Goal: Use online tool/utility: Utilize a website feature to perform a specific function

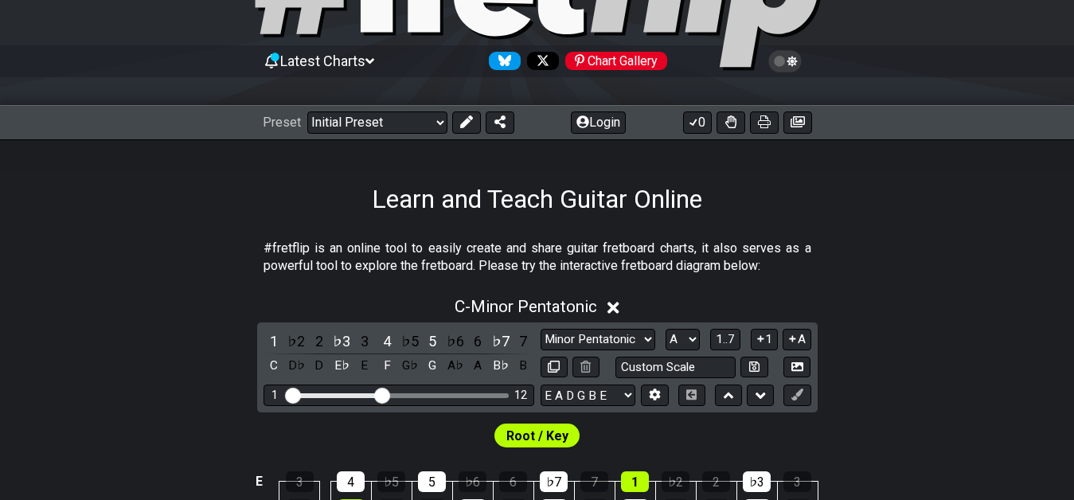
scroll to position [201, 0]
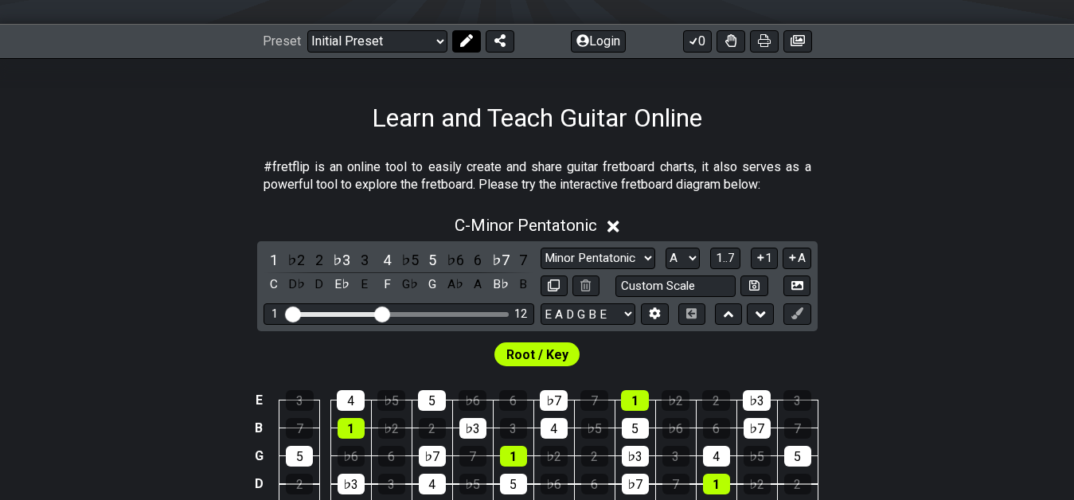
click at [476, 44] on button at bounding box center [466, 41] width 29 height 22
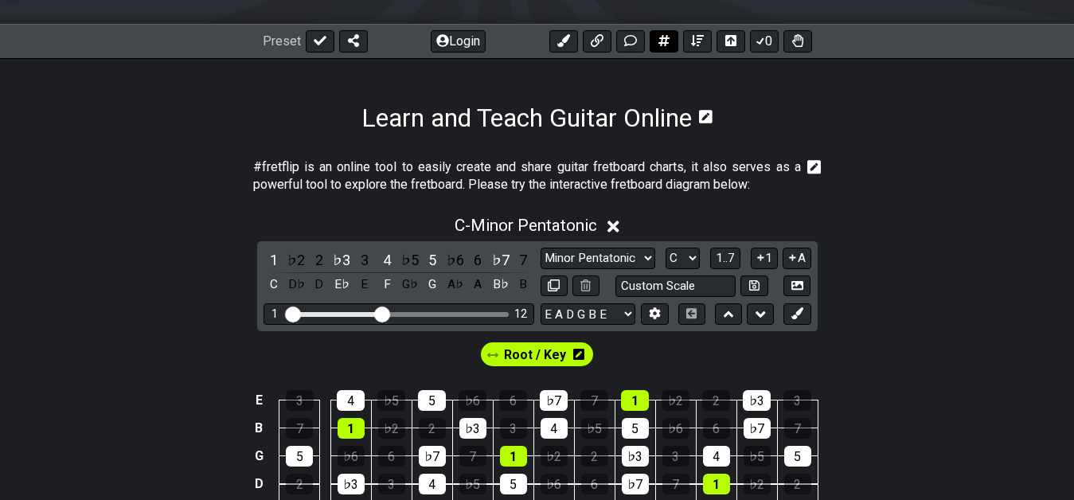
click at [663, 42] on icon at bounding box center [663, 40] width 11 height 11
select select "A"
select select "New Scale"
select select "C"
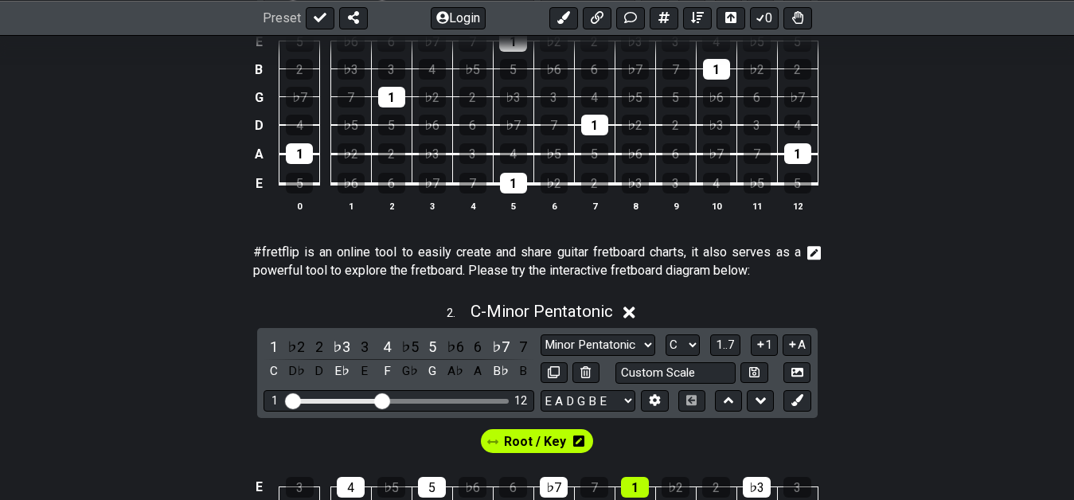
scroll to position [144, 0]
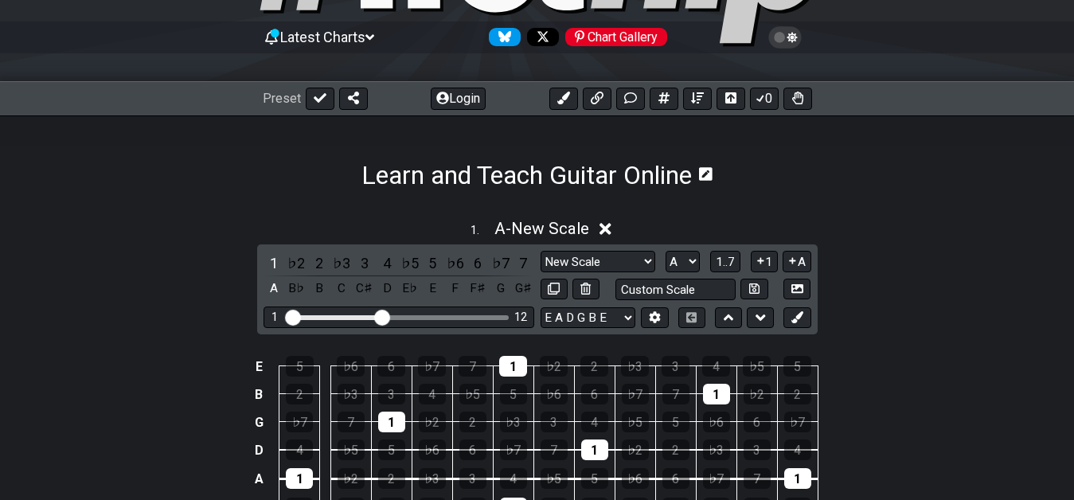
click at [464, 318] on div "Visible fret range" at bounding box center [398, 317] width 221 height 5
click at [468, 313] on div "1 12" at bounding box center [398, 316] width 271 height 21
drag, startPoint x: 378, startPoint y: 311, endPoint x: 480, endPoint y: 318, distance: 102.1
click at [480, 316] on input "Visible fret range" at bounding box center [399, 316] width 226 height 0
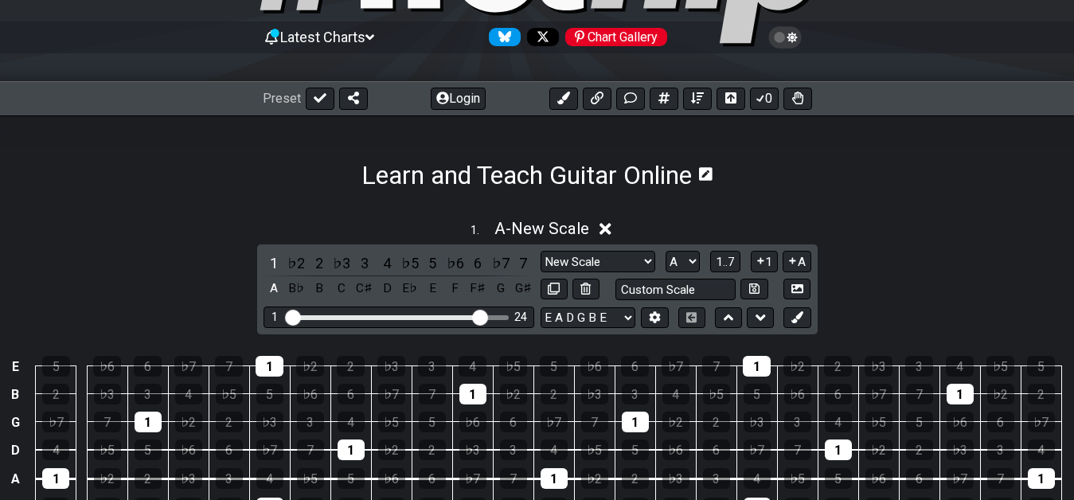
drag, startPoint x: 481, startPoint y: 315, endPoint x: 512, endPoint y: 319, distance: 31.3
click at [480, 316] on input "Visible fret range" at bounding box center [399, 316] width 226 height 0
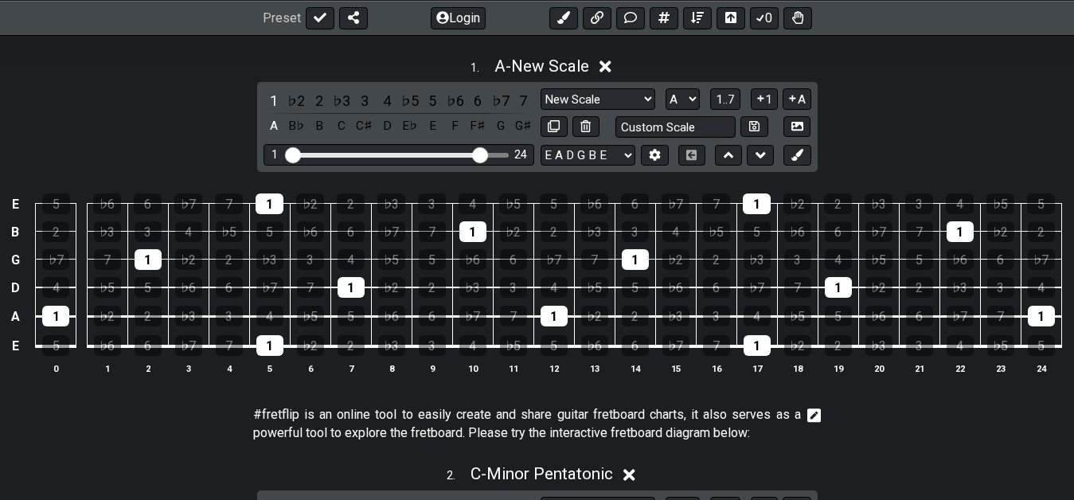
scroll to position [388, 0]
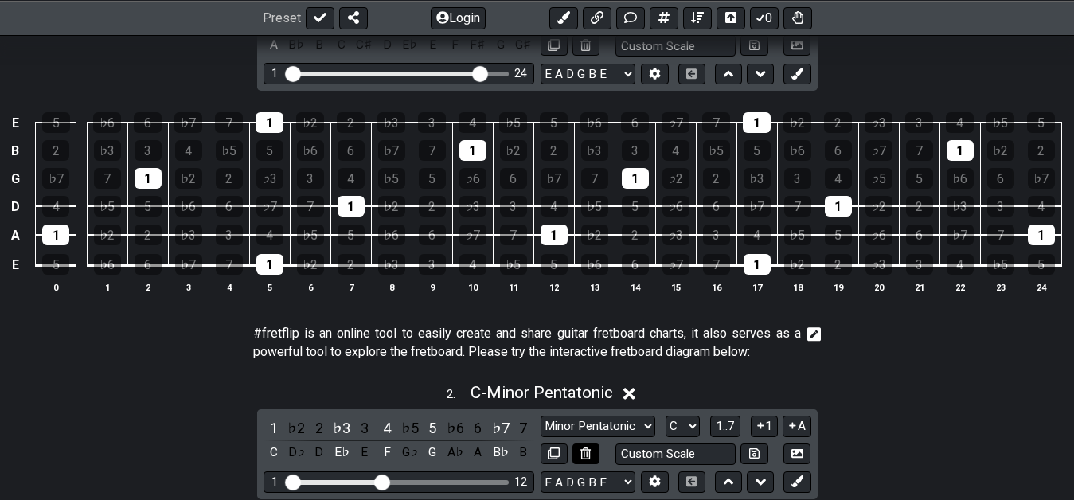
click at [589, 457] on icon at bounding box center [585, 453] width 10 height 12
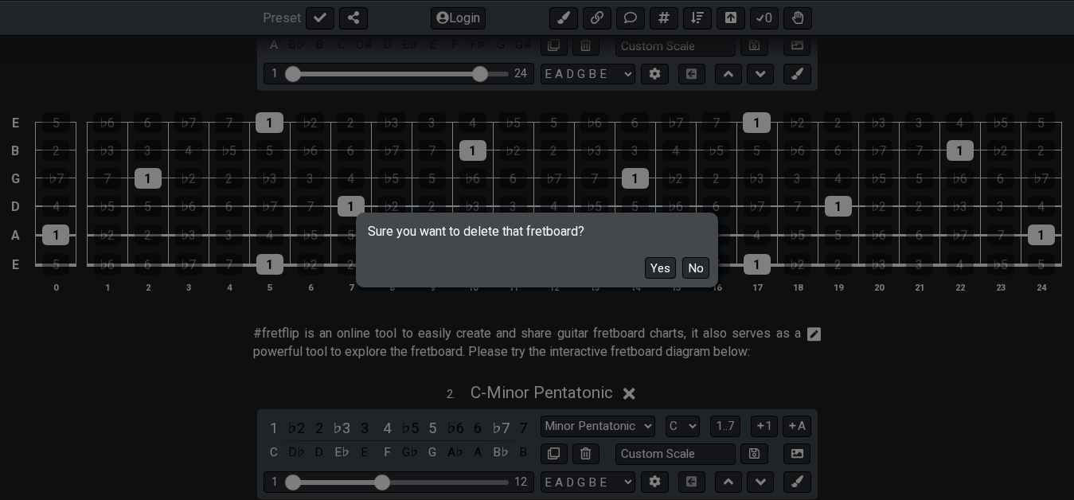
click at [661, 268] on button "Yes" at bounding box center [660, 267] width 31 height 21
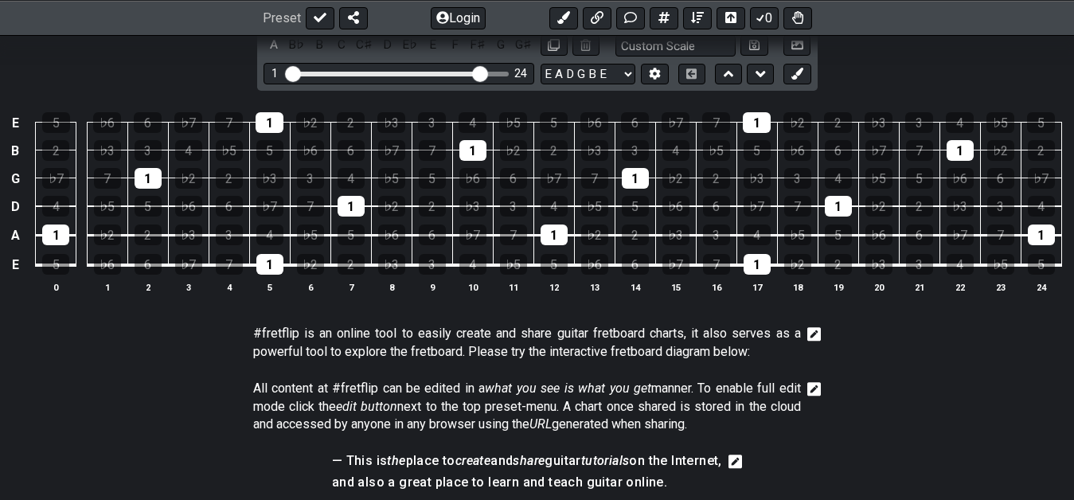
click at [815, 333] on icon at bounding box center [814, 334] width 14 height 16
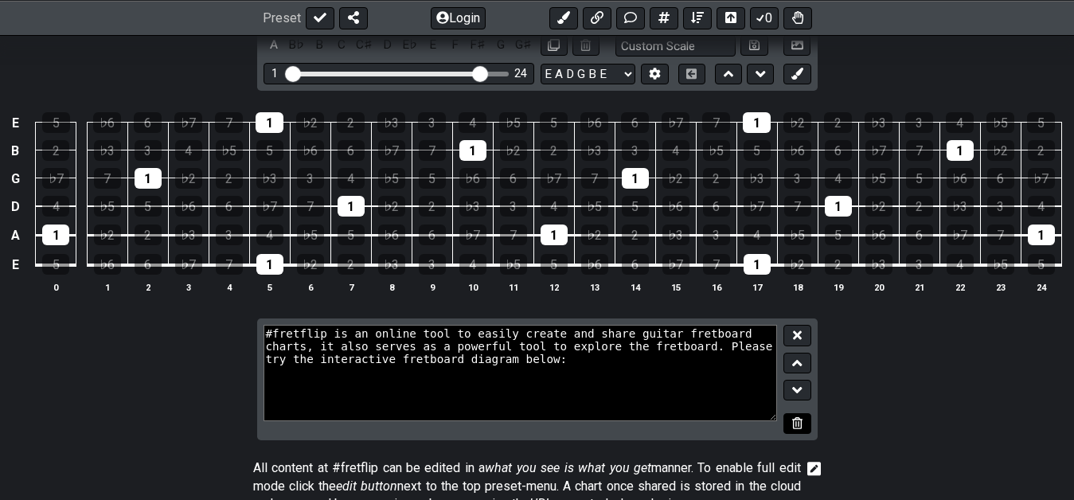
click at [794, 428] on icon at bounding box center [797, 423] width 10 height 12
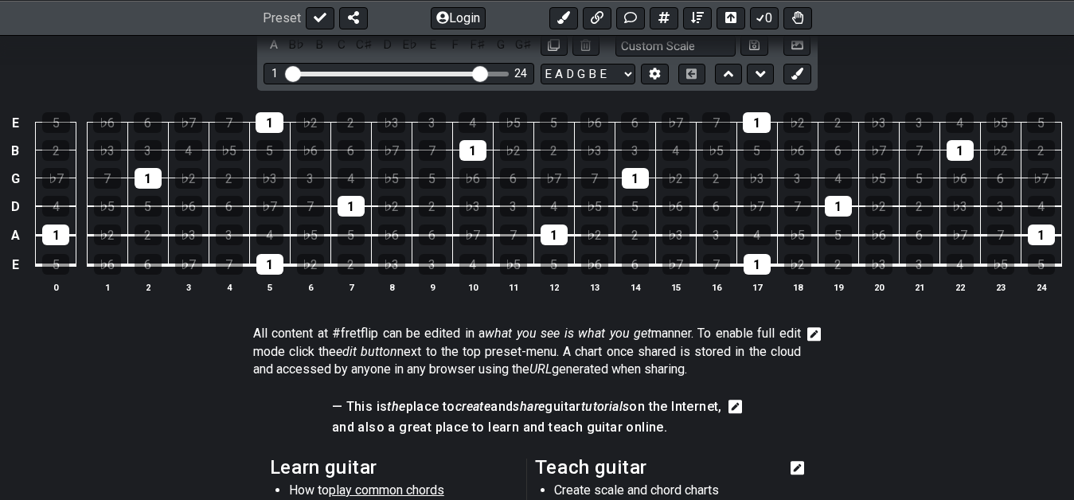
click at [811, 338] on icon at bounding box center [814, 334] width 14 height 14
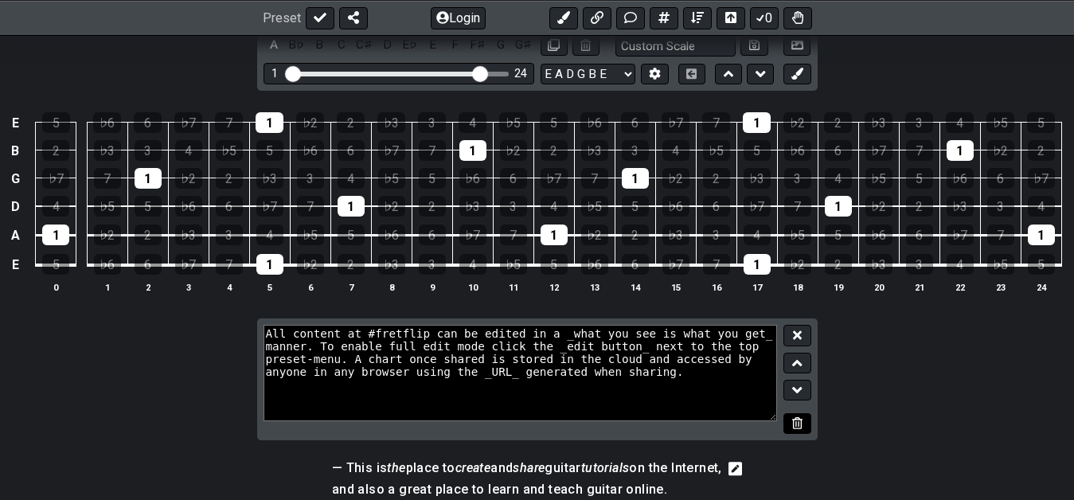
click at [788, 431] on button at bounding box center [796, 423] width 27 height 21
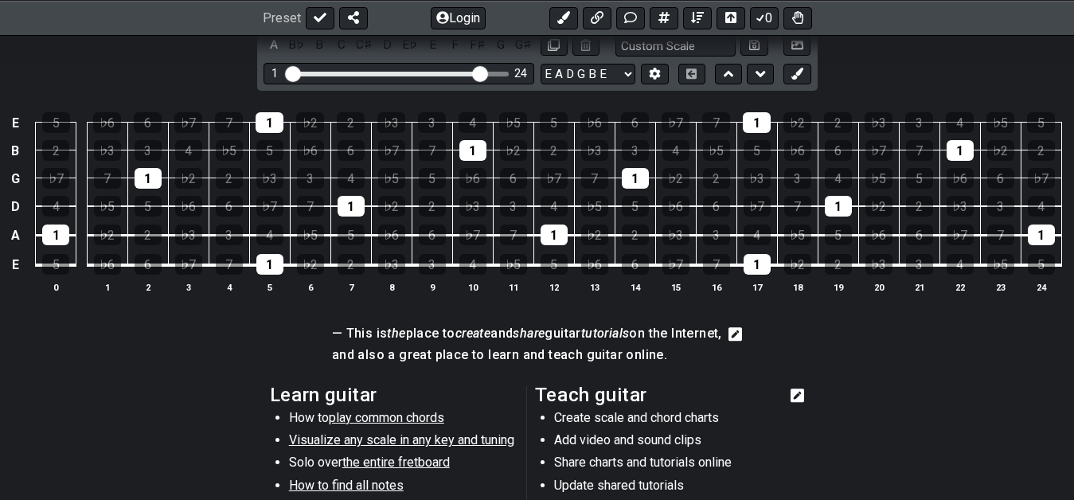
click at [743, 332] on icon at bounding box center [735, 334] width 14 height 14
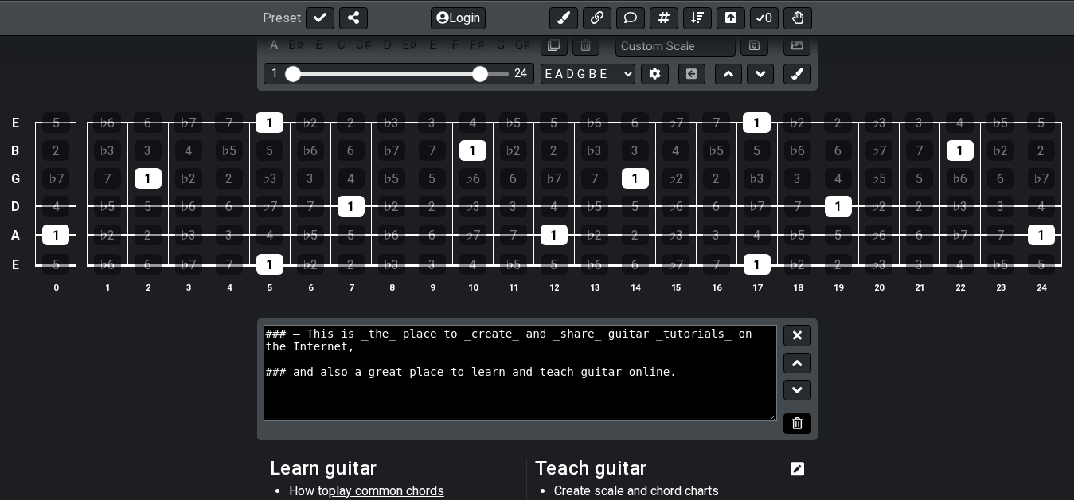
click at [794, 424] on icon at bounding box center [797, 423] width 10 height 12
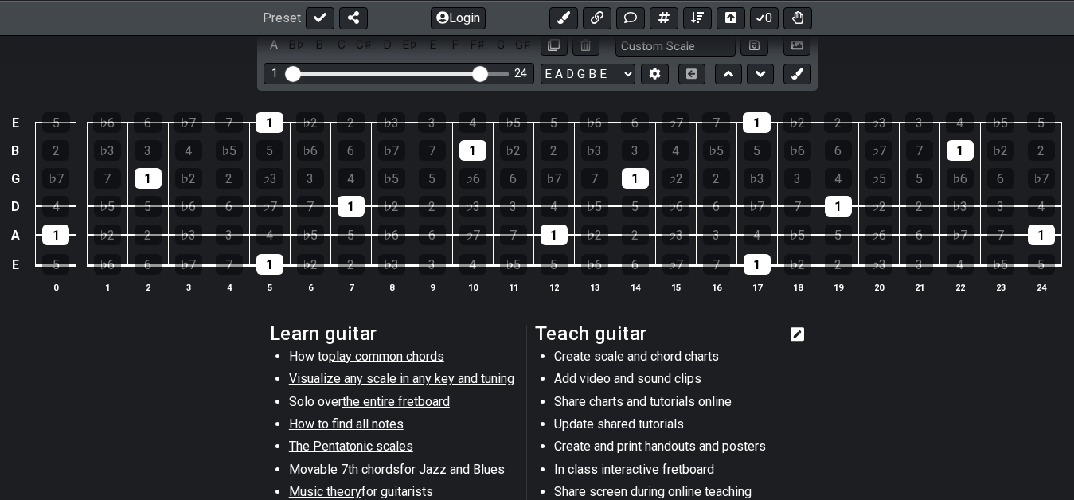
click at [805, 335] on icon at bounding box center [797, 334] width 14 height 14
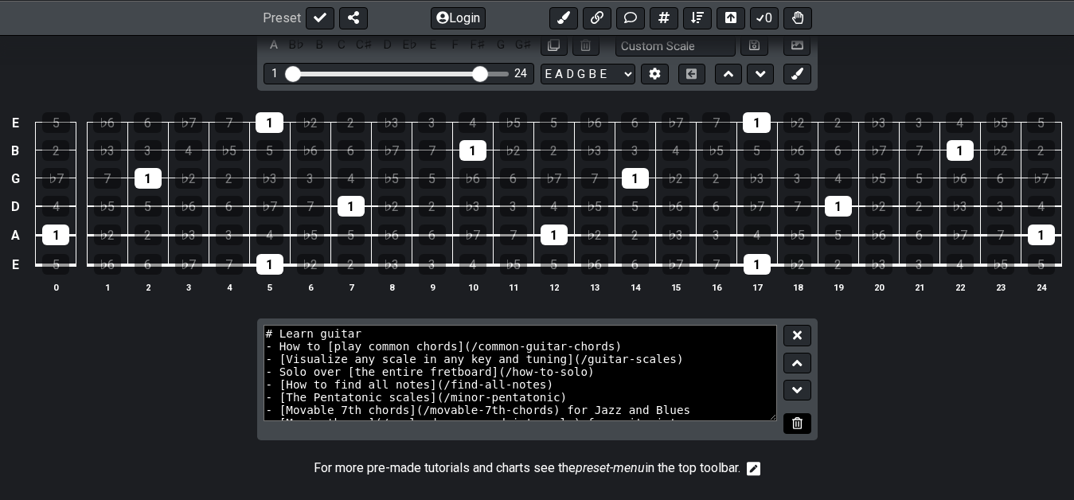
click at [790, 426] on button at bounding box center [796, 423] width 27 height 21
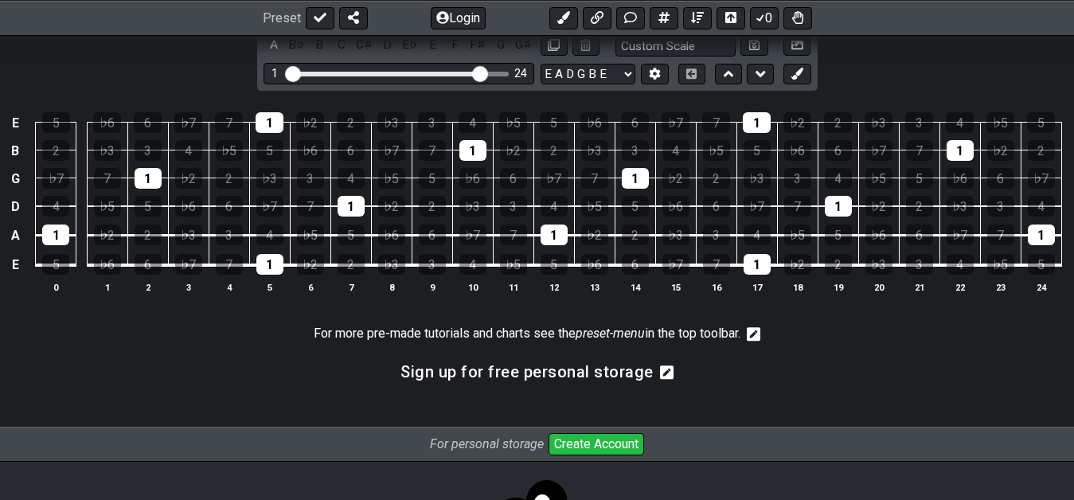
click at [757, 335] on icon at bounding box center [754, 334] width 14 height 14
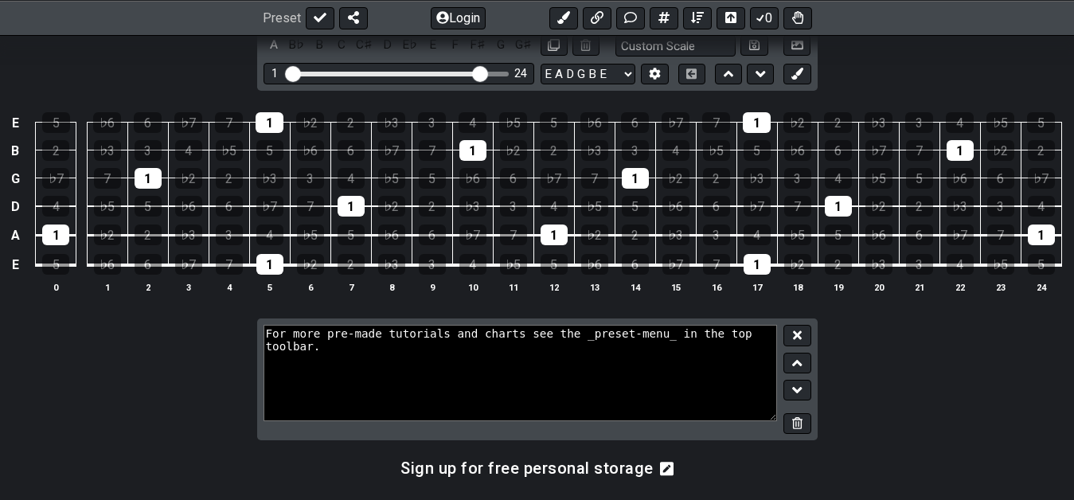
click at [814, 428] on div "For more pre-made tutorials and charts see the _preset-menu_ in the top toolbar." at bounding box center [537, 379] width 560 height 122
click at [796, 427] on icon at bounding box center [797, 423] width 10 height 12
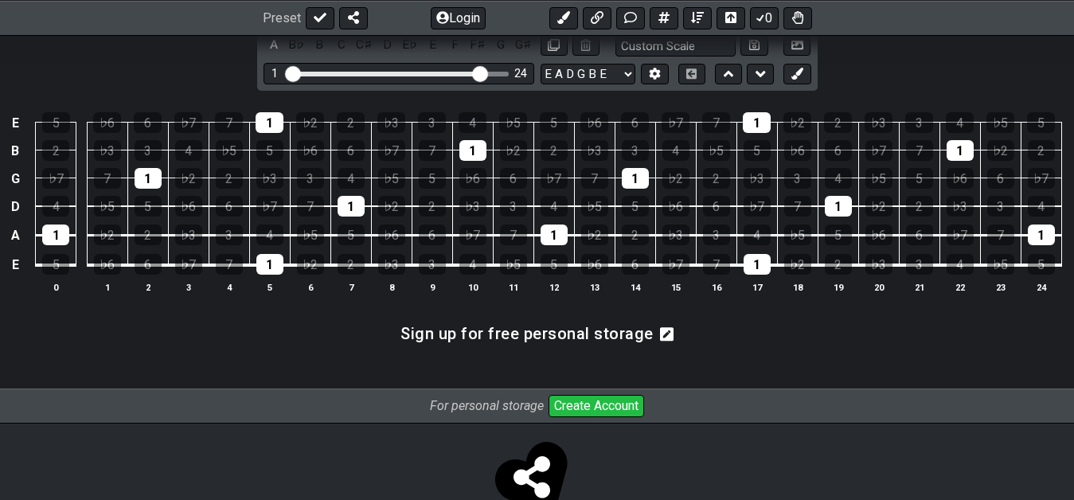
click at [661, 341] on icon at bounding box center [667, 334] width 14 height 14
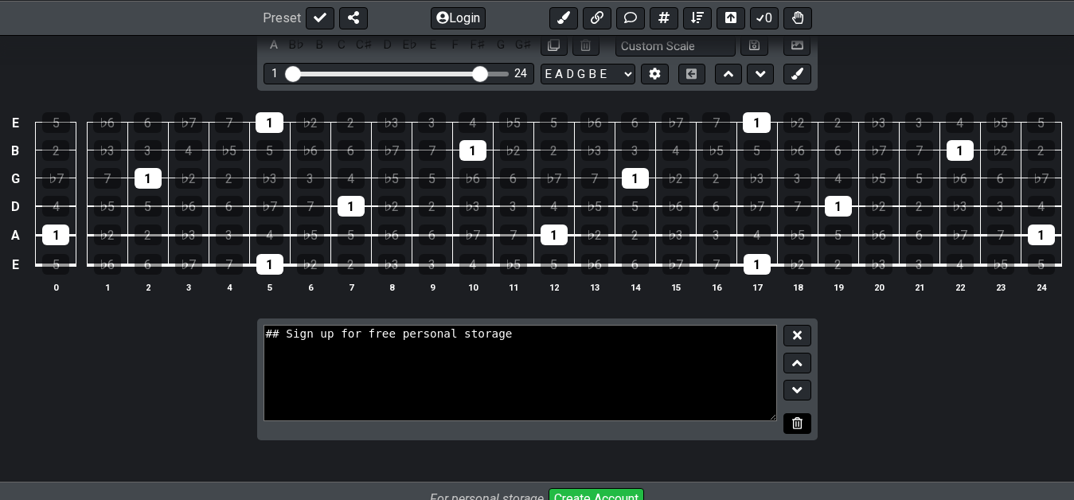
click at [806, 431] on button at bounding box center [796, 423] width 27 height 21
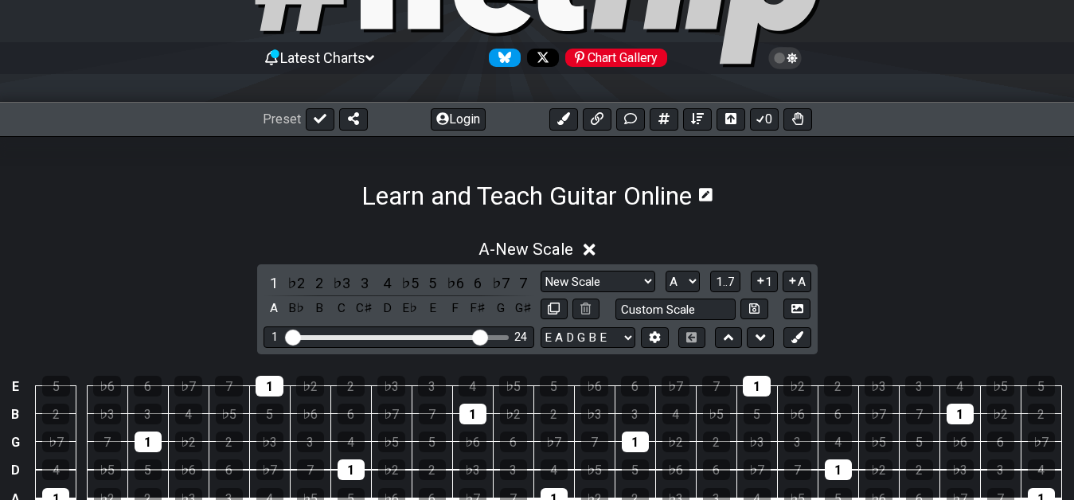
scroll to position [143, 0]
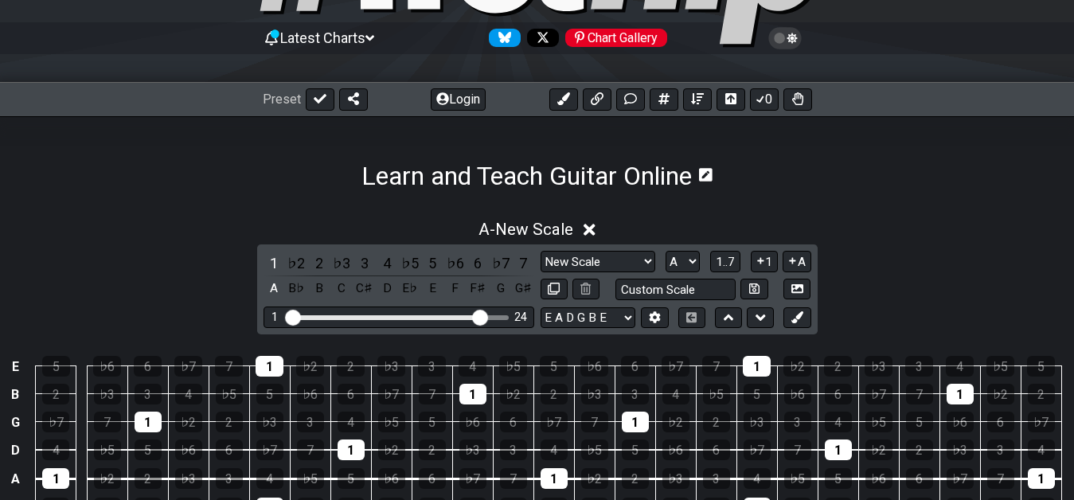
click at [710, 181] on icon at bounding box center [706, 175] width 14 height 14
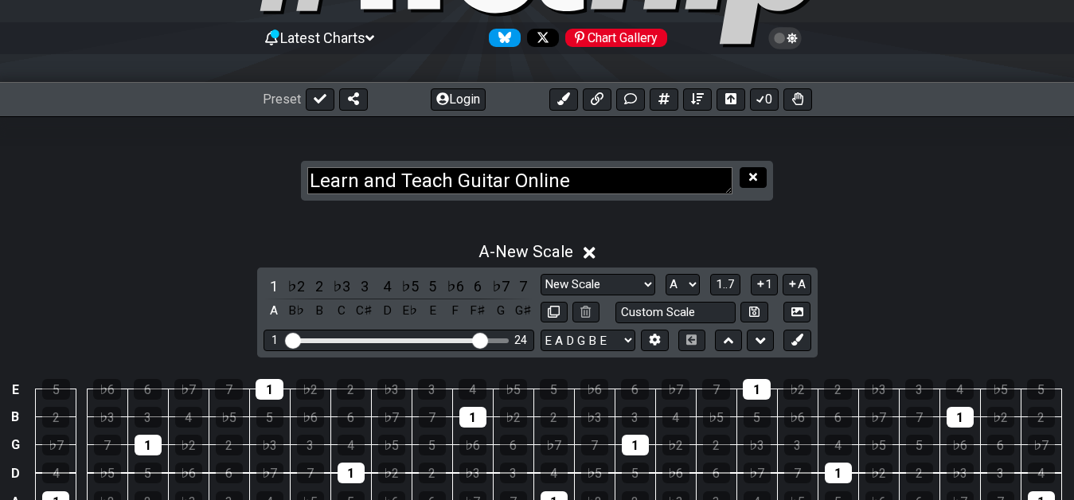
click at [754, 179] on icon at bounding box center [753, 177] width 8 height 12
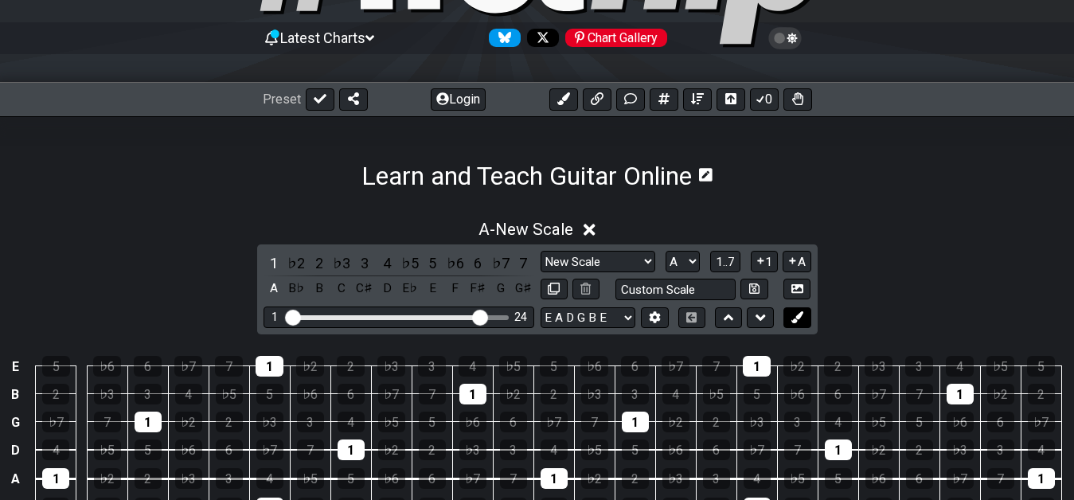
click at [796, 317] on icon at bounding box center [797, 317] width 12 height 12
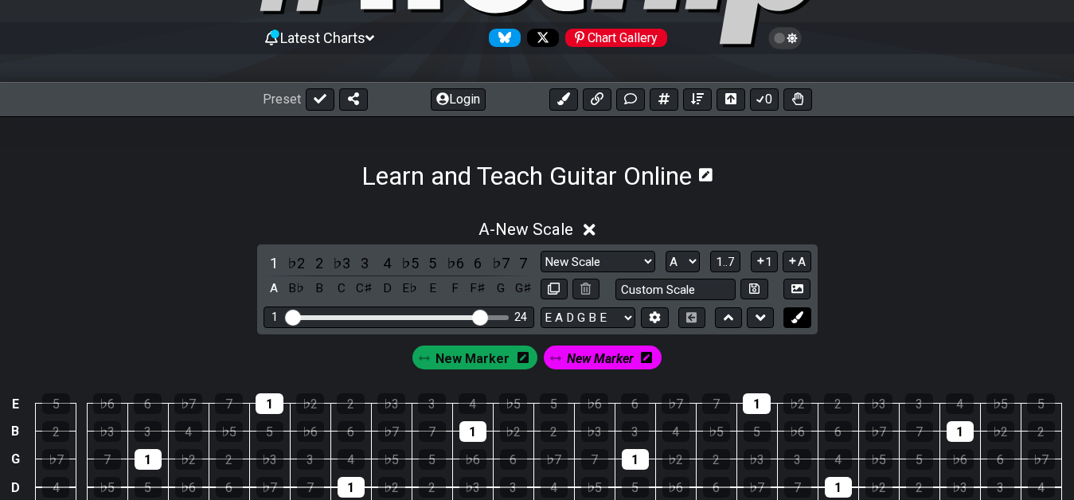
click at [796, 317] on icon at bounding box center [797, 317] width 12 height 12
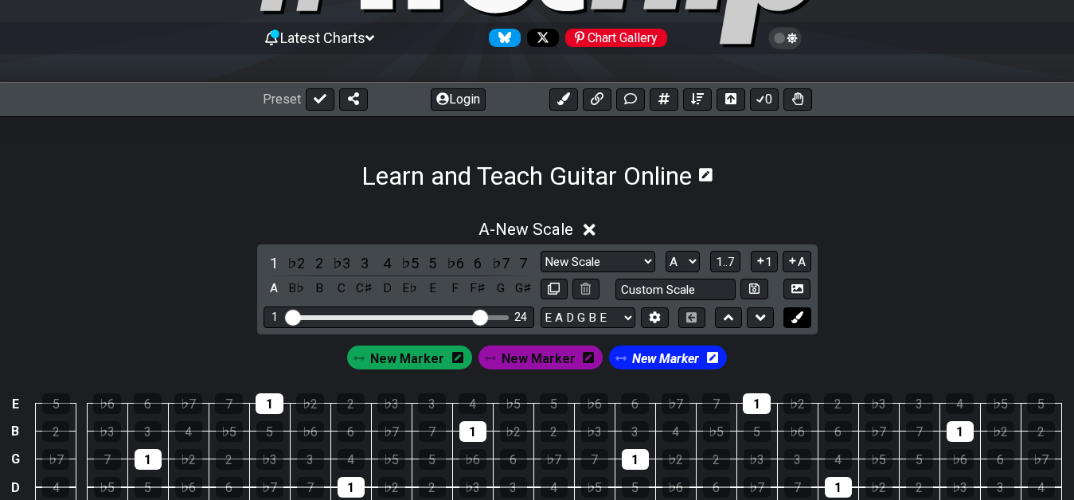
click at [796, 317] on icon at bounding box center [797, 317] width 12 height 12
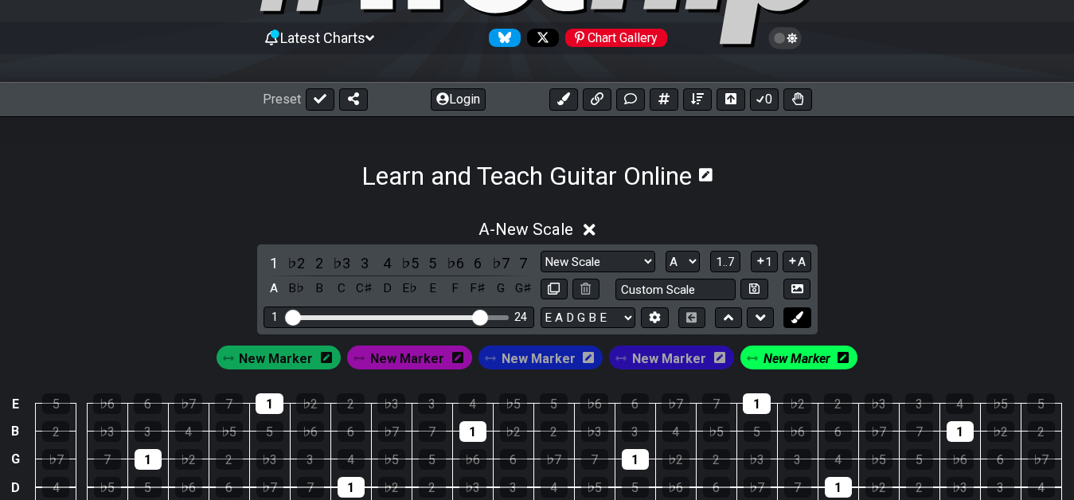
click at [796, 317] on icon at bounding box center [797, 317] width 12 height 12
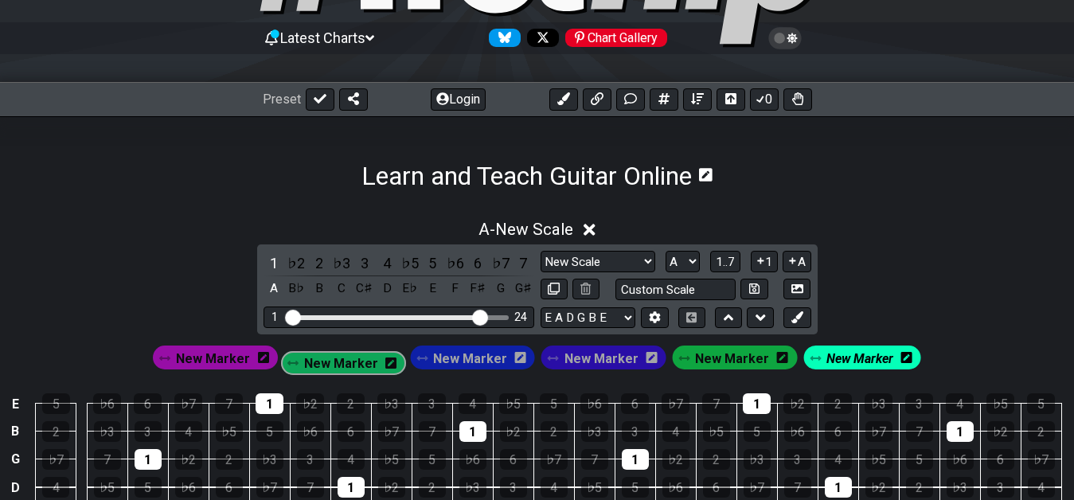
drag, startPoint x: 222, startPoint y: 356, endPoint x: 347, endPoint y: 361, distance: 125.1
click at [347, 361] on div "New Marker New Marker New Marker New Marker New Marker New Marker" at bounding box center [537, 357] width 774 height 30
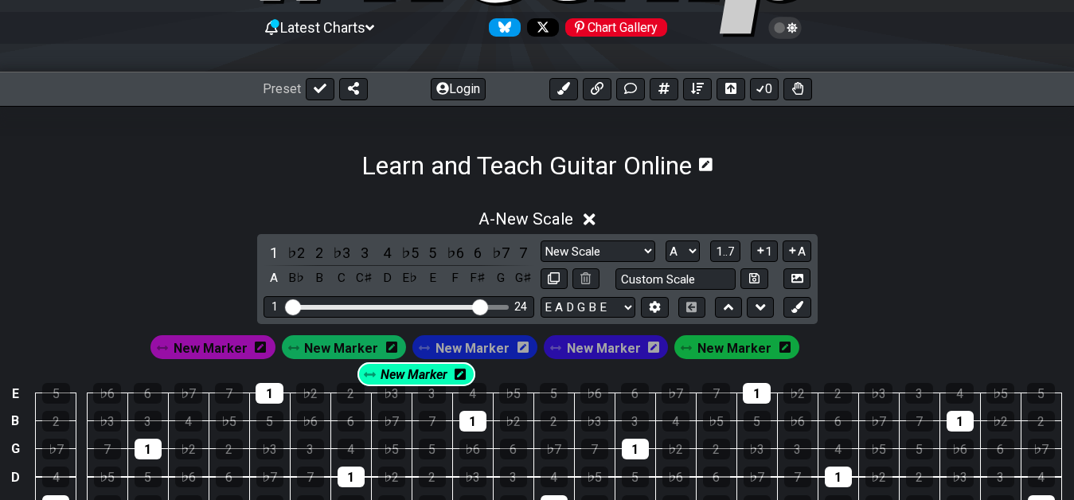
scroll to position [159, 0]
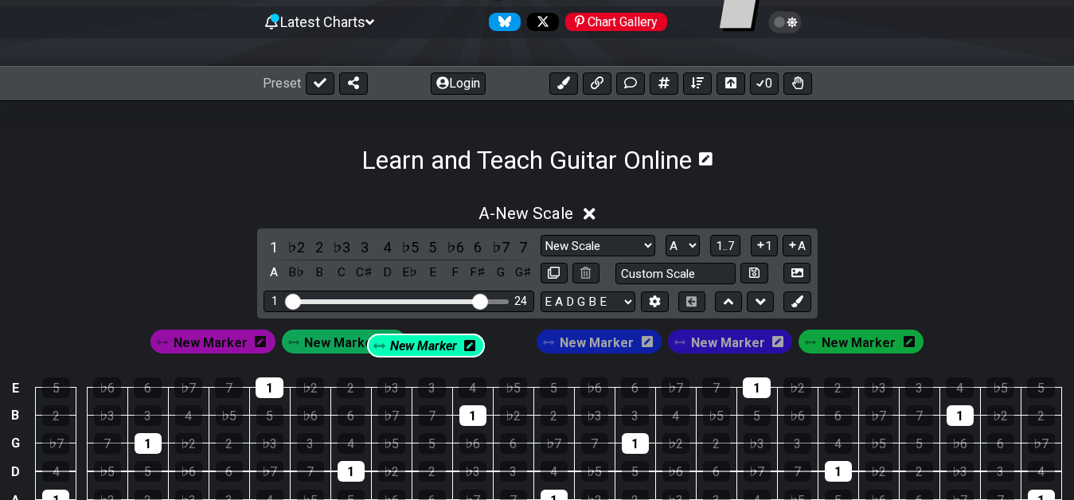
drag, startPoint x: 859, startPoint y: 361, endPoint x: 427, endPoint y: 349, distance: 432.4
click at [427, 349] on div "New Marker New Marker New Marker New Marker New Marker New Marker" at bounding box center [536, 341] width 779 height 30
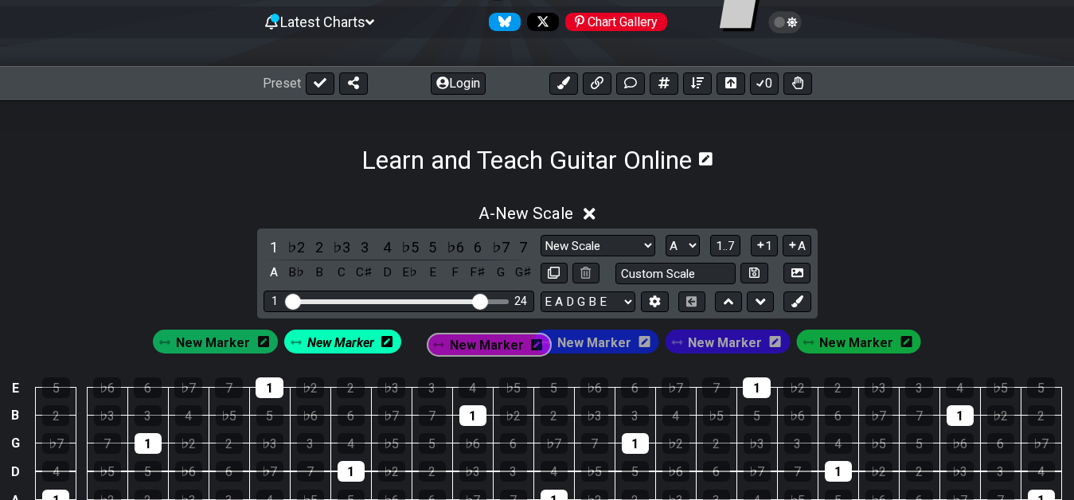
drag, startPoint x: 208, startPoint y: 345, endPoint x: 478, endPoint y: 348, distance: 270.7
click at [478, 348] on div "New Marker New Marker New Marker New Marker New Marker New Marker" at bounding box center [537, 341] width 774 height 30
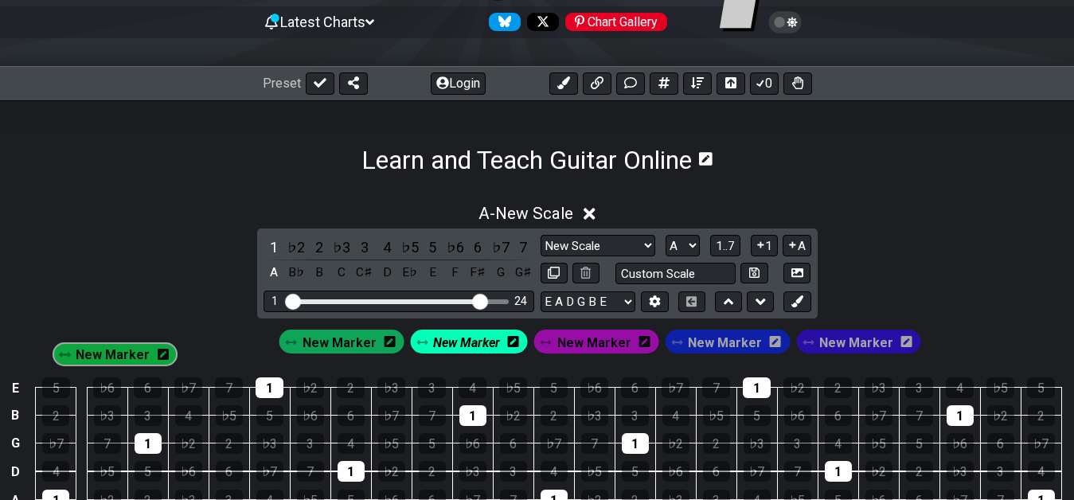
drag, startPoint x: 848, startPoint y: 342, endPoint x: 133, endPoint y: 346, distance: 714.9
click at [133, 346] on div "New Marker New Marker New Marker New Marker New Marker New Marker" at bounding box center [537, 337] width 1074 height 38
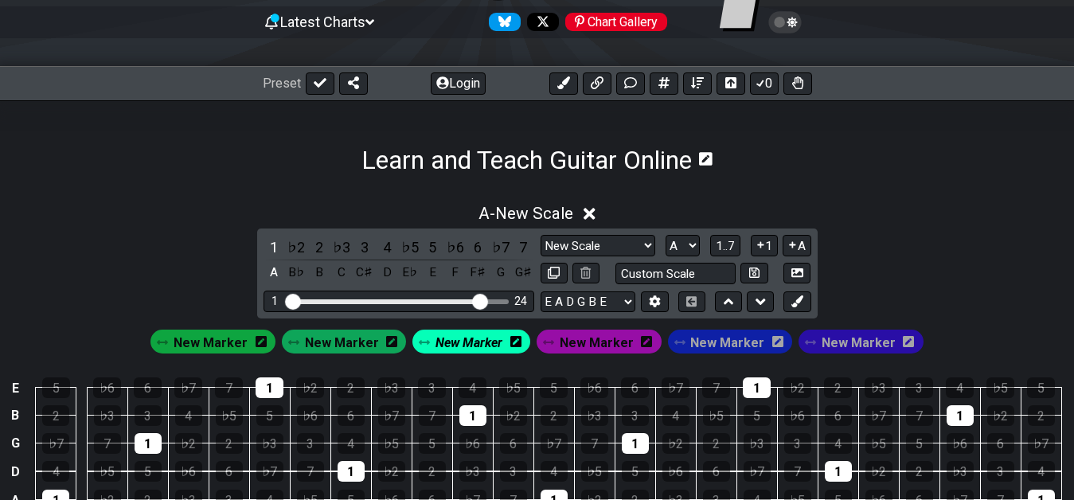
click at [267, 342] on icon at bounding box center [261, 341] width 11 height 13
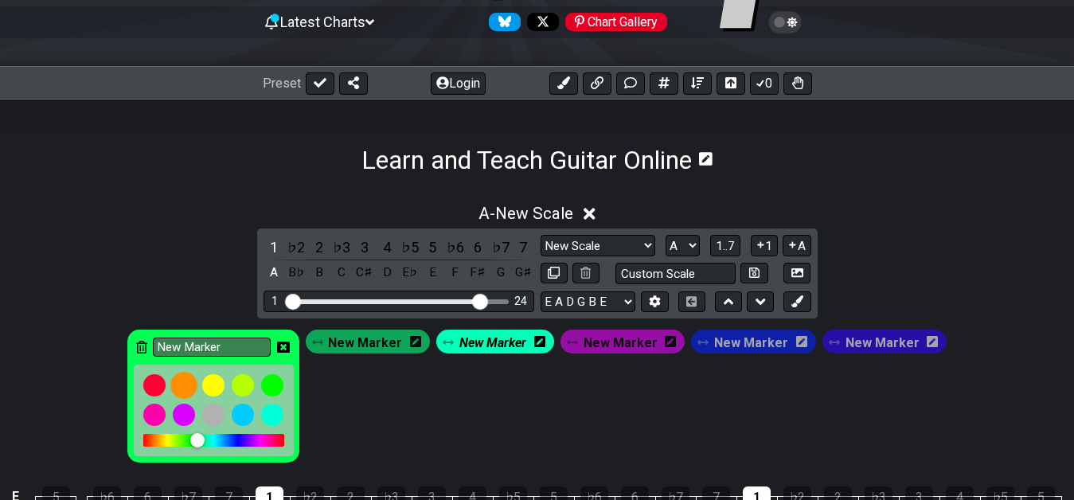
click at [192, 380] on div at bounding box center [183, 385] width 27 height 27
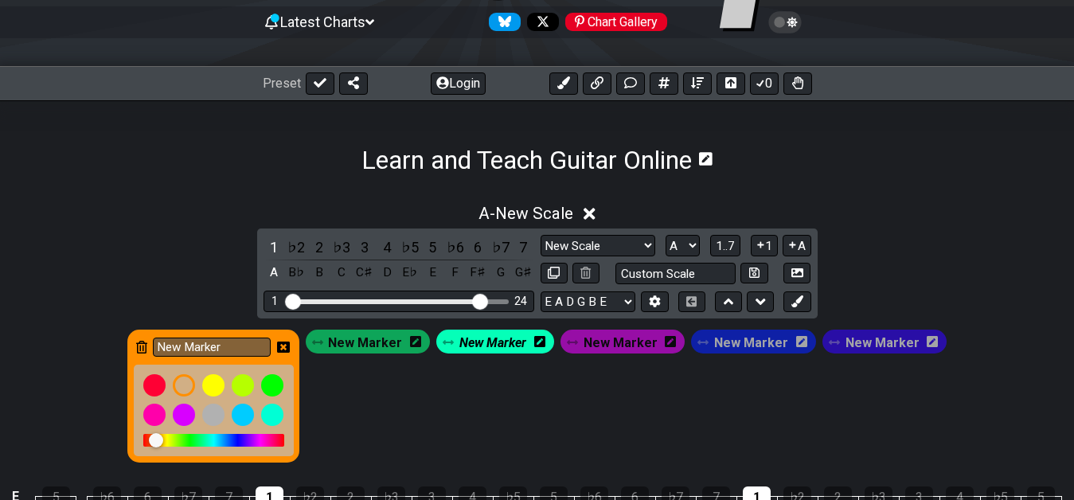
click at [353, 384] on div "New Marker New Marker New Marker New Marker New Marker New Marker" at bounding box center [537, 395] width 826 height 139
click at [285, 345] on div "New Marker" at bounding box center [213, 396] width 172 height 133
click at [290, 345] on icon at bounding box center [283, 347] width 13 height 13
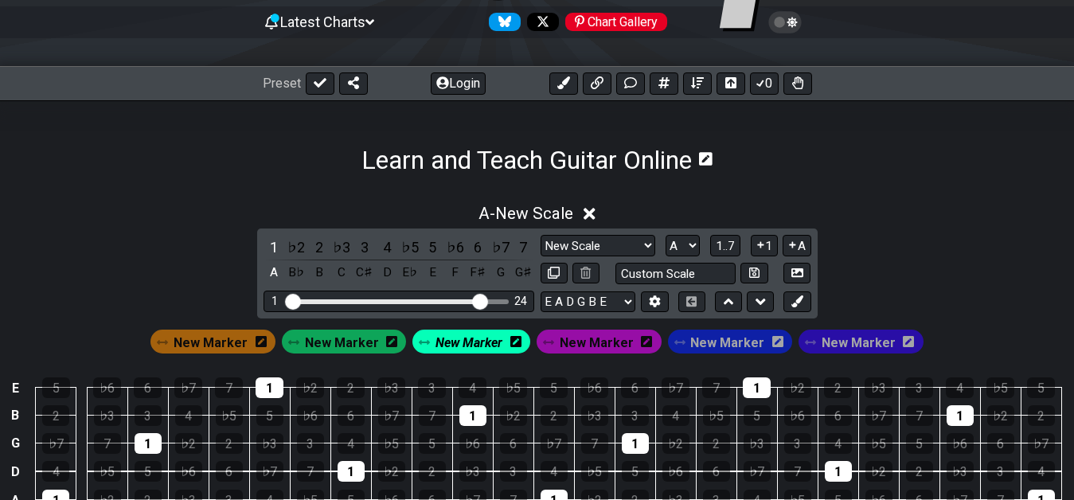
click at [368, 343] on span "New Marker" at bounding box center [342, 342] width 74 height 23
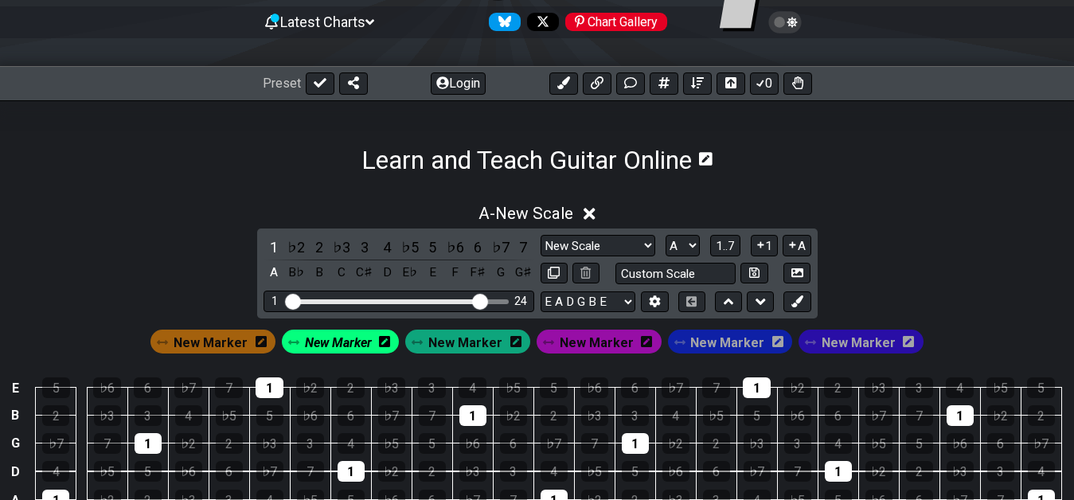
click at [390, 340] on icon at bounding box center [384, 341] width 11 height 11
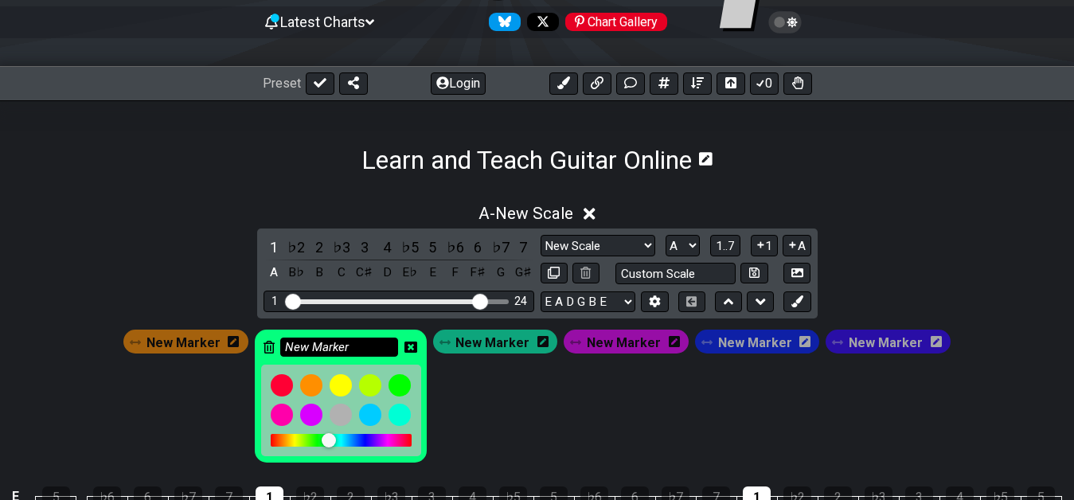
click at [357, 343] on input "New Marker" at bounding box center [339, 348] width 118 height 20
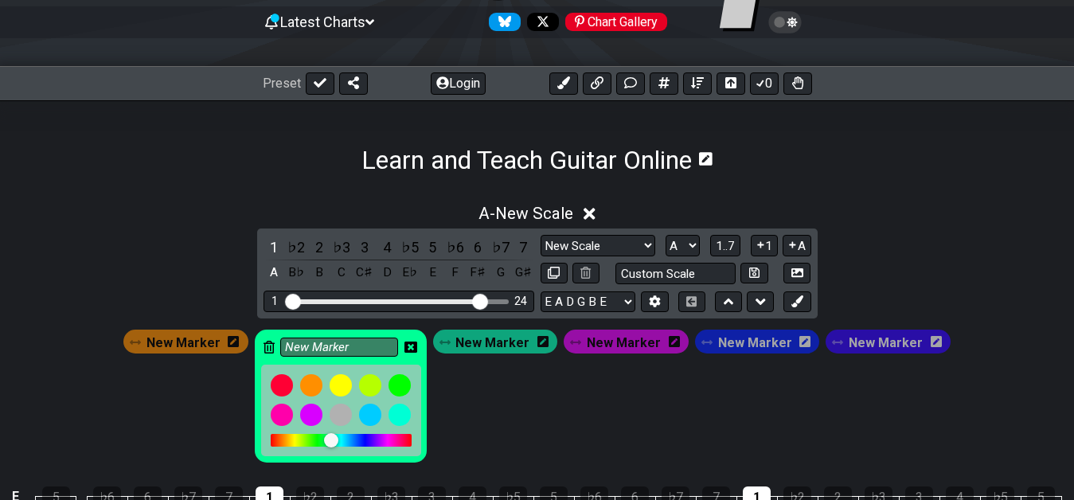
click at [338, 438] on div at bounding box center [331, 440] width 14 height 14
click at [417, 343] on icon at bounding box center [410, 347] width 13 height 11
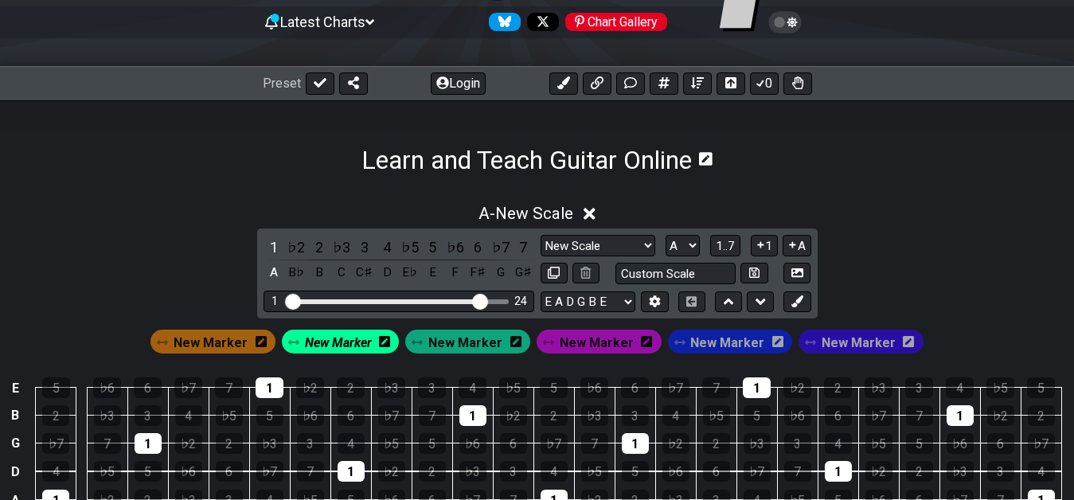
click at [361, 342] on span "New Marker" at bounding box center [338, 342] width 67 height 23
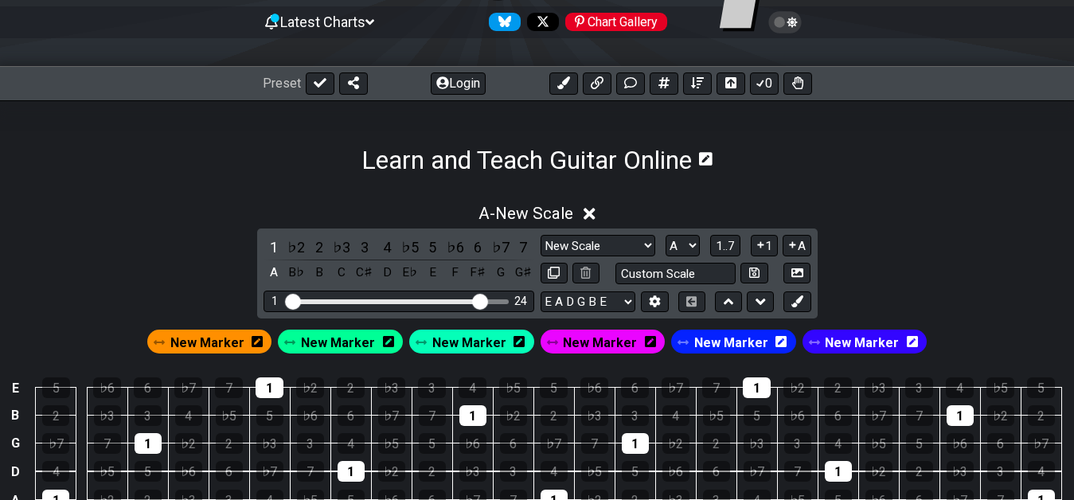
click at [469, 346] on span "New Marker" at bounding box center [469, 342] width 74 height 23
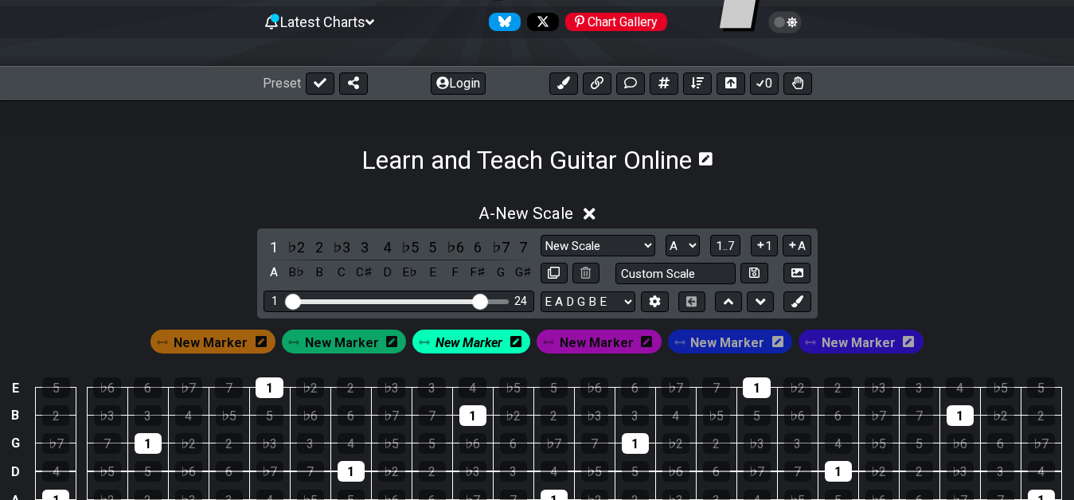
click at [515, 342] on icon at bounding box center [515, 341] width 11 height 11
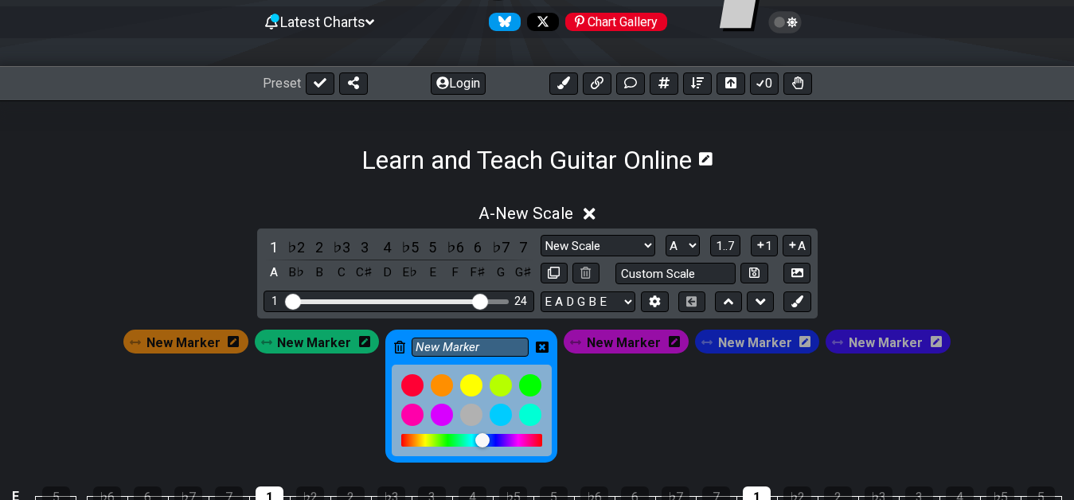
drag, startPoint x: 470, startPoint y: 440, endPoint x: 485, endPoint y: 439, distance: 15.2
click at [485, 439] on div at bounding box center [482, 440] width 14 height 14
click at [544, 345] on icon at bounding box center [542, 347] width 13 height 13
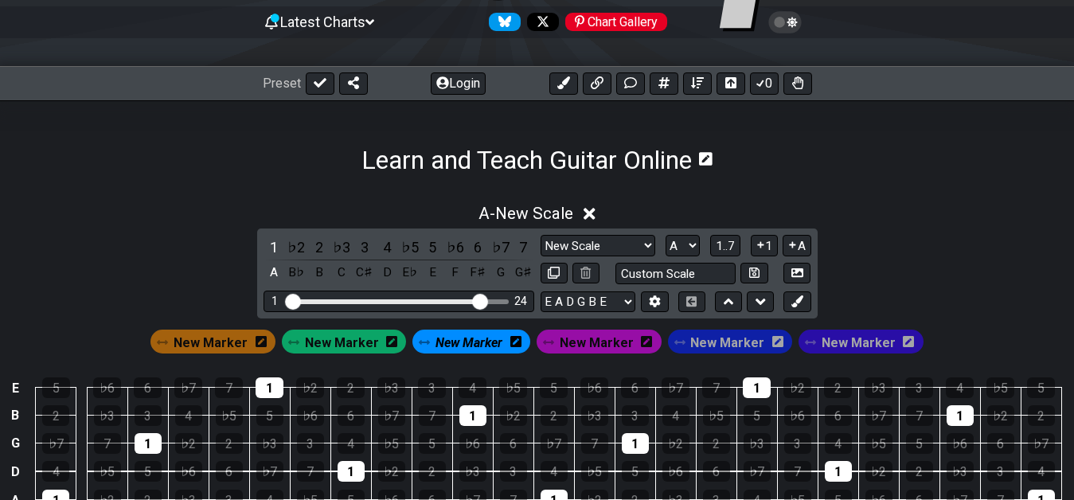
click at [504, 367] on td "♭5" at bounding box center [513, 374] width 41 height 28
click at [476, 338] on span "New Marker" at bounding box center [468, 342] width 67 height 23
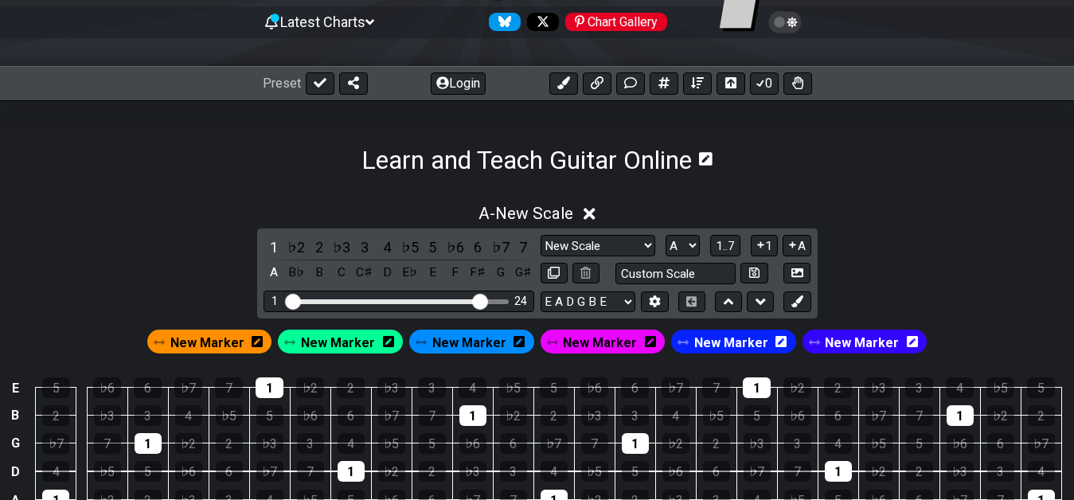
click at [466, 340] on span "New Marker" at bounding box center [469, 342] width 74 height 23
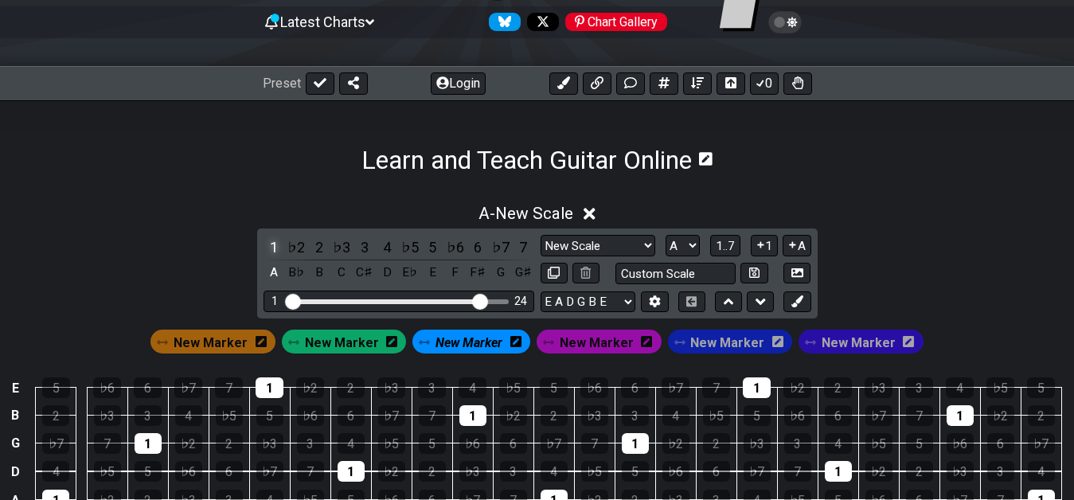
click at [277, 244] on div "1" at bounding box center [273, 246] width 21 height 21
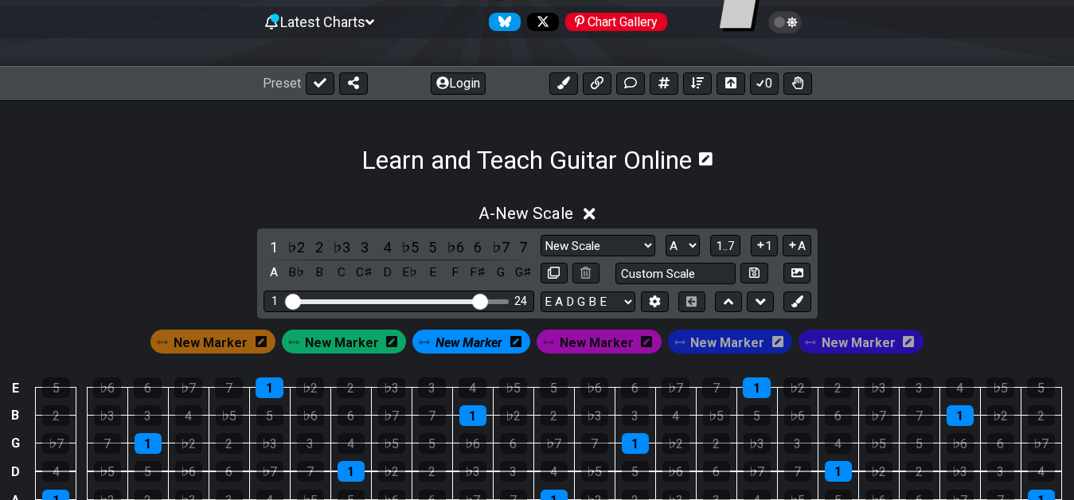
click at [240, 342] on span "New Marker" at bounding box center [211, 342] width 74 height 23
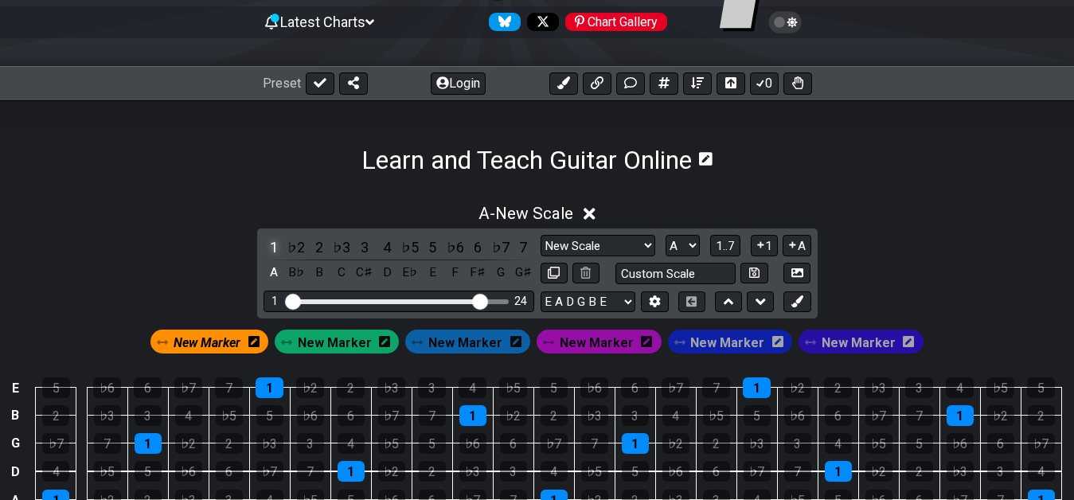
click at [275, 246] on div "1" at bounding box center [273, 246] width 21 height 21
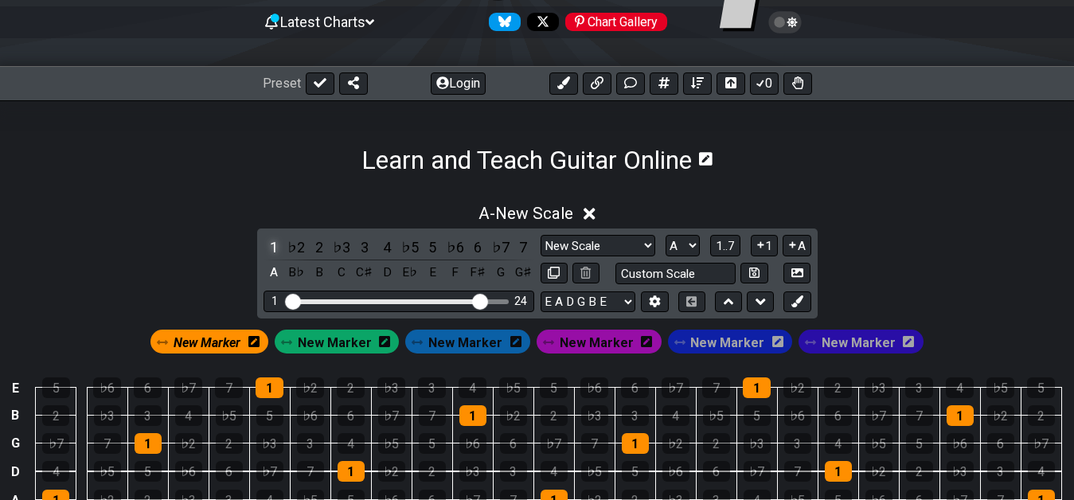
click at [274, 239] on div "1" at bounding box center [273, 246] width 21 height 21
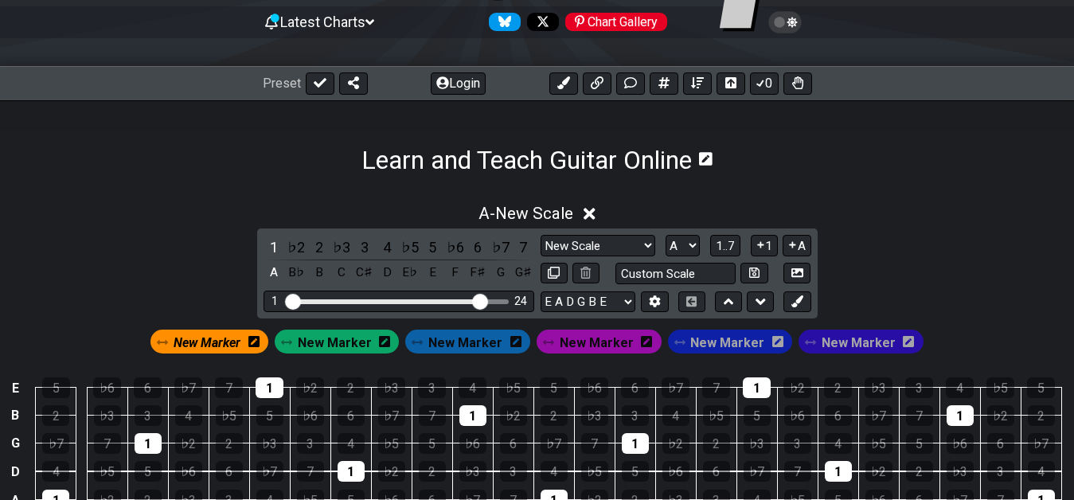
click at [462, 346] on span "New Marker" at bounding box center [465, 342] width 74 height 23
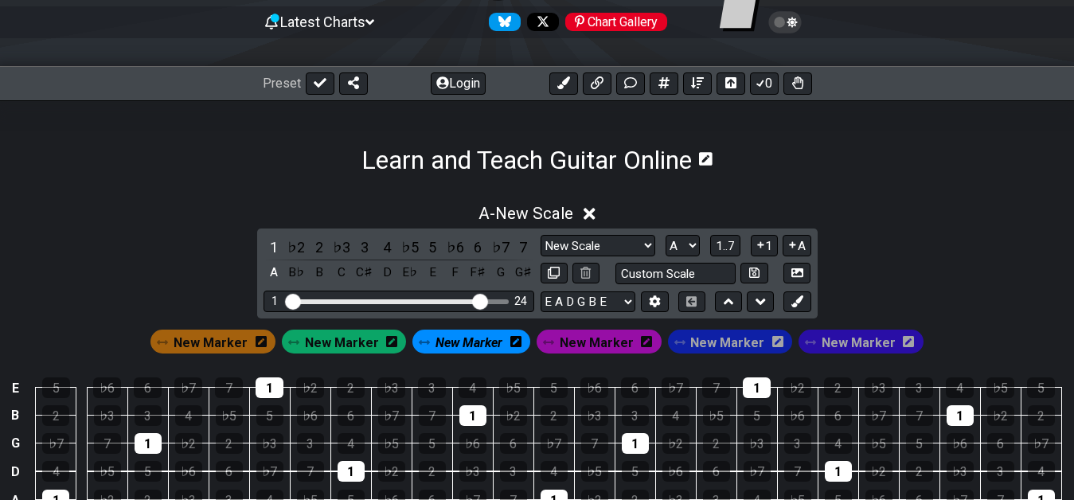
click at [320, 337] on span "New Marker" at bounding box center [342, 342] width 74 height 23
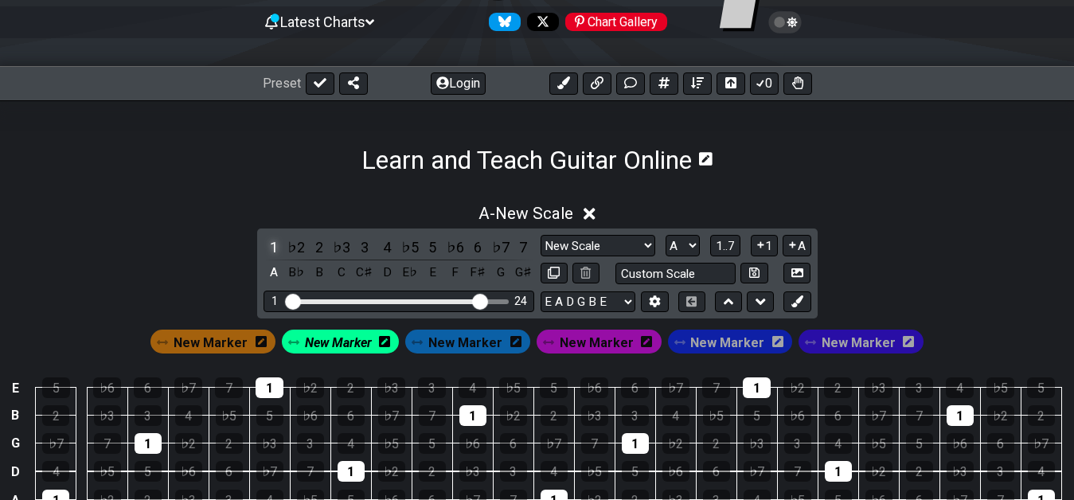
click at [271, 248] on div "1" at bounding box center [273, 246] width 21 height 21
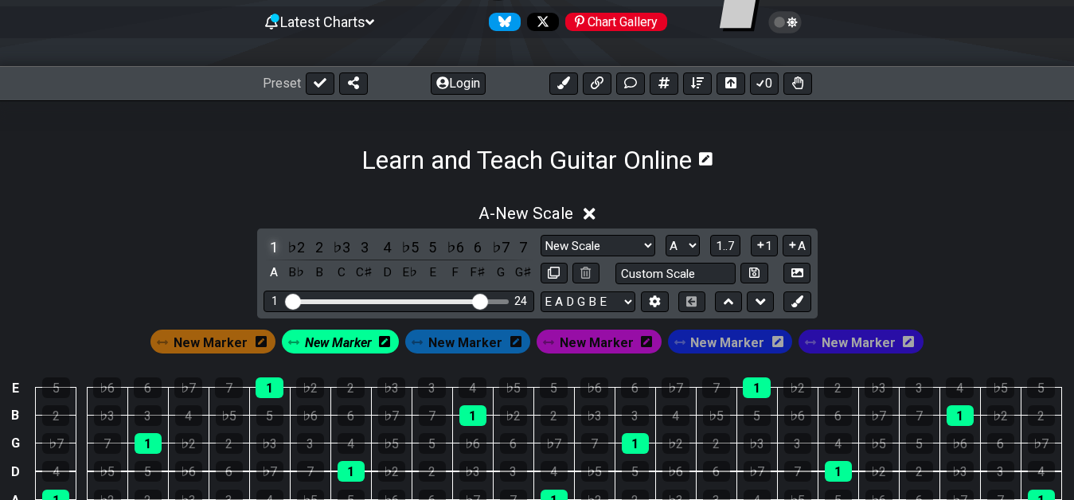
click at [271, 250] on div "1" at bounding box center [273, 246] width 21 height 21
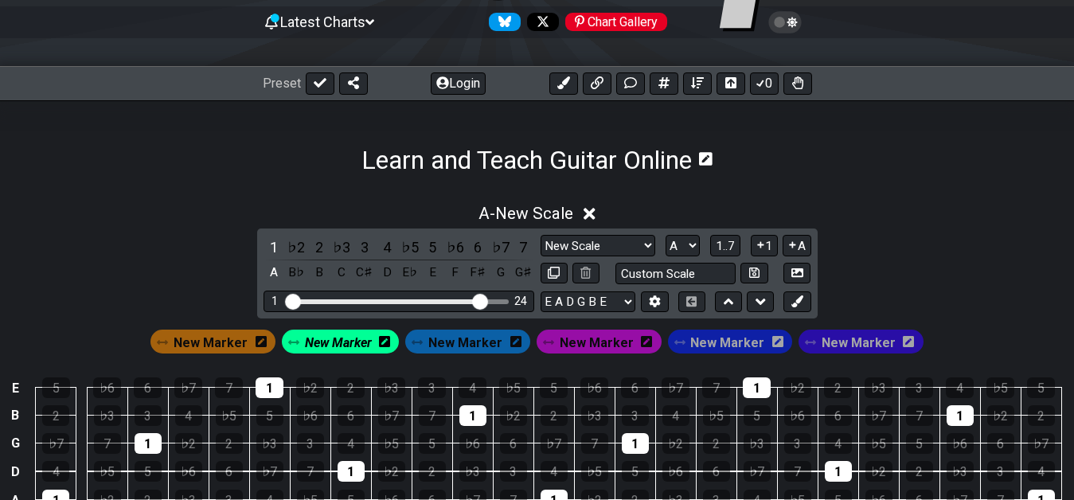
click at [368, 338] on span "New Marker" at bounding box center [338, 342] width 67 height 23
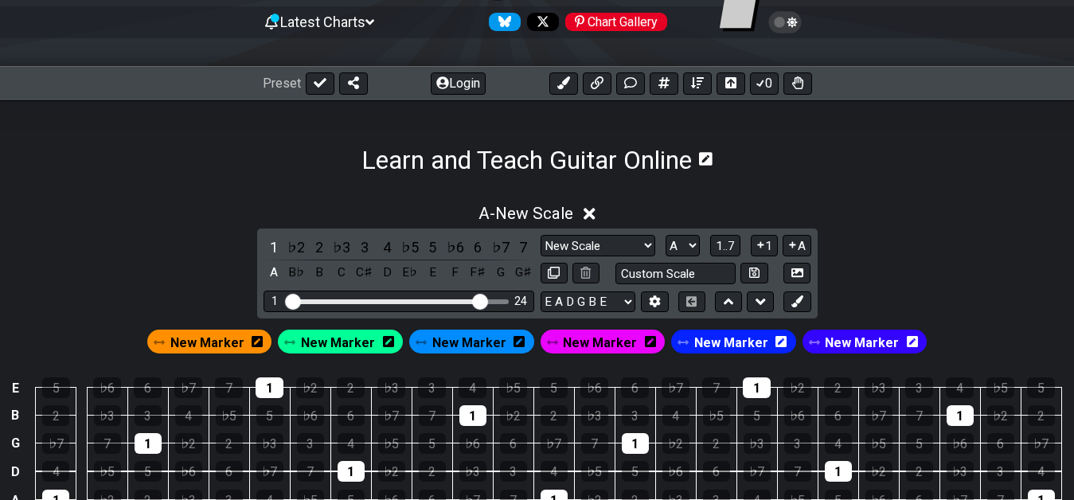
click at [603, 342] on span "New Marker" at bounding box center [600, 342] width 74 height 23
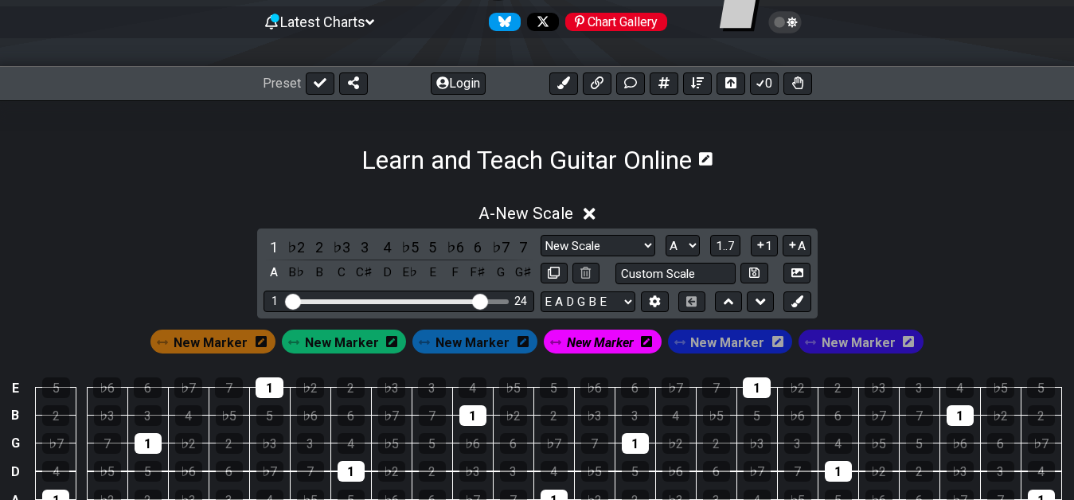
click at [601, 344] on span "New Marker" at bounding box center [600, 342] width 67 height 23
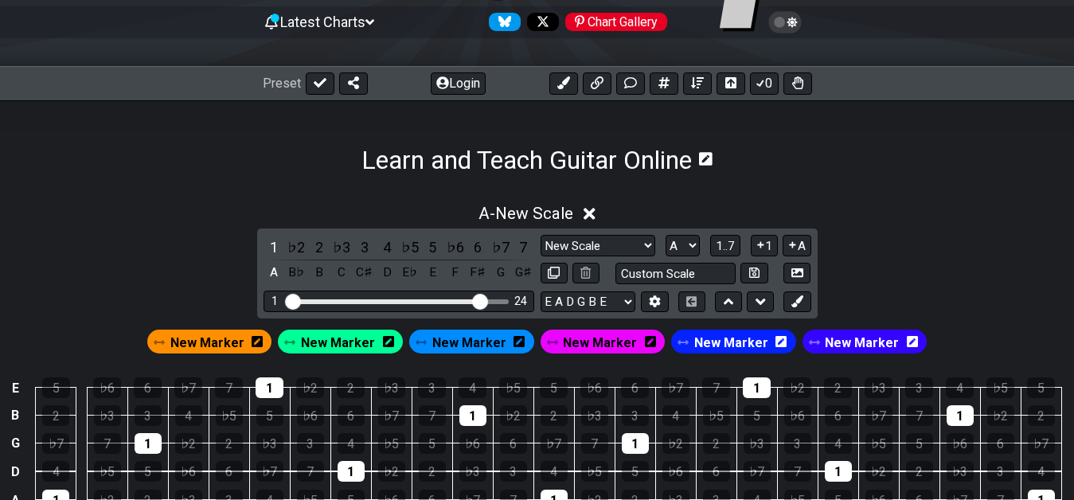
click at [595, 342] on span "New Marker" at bounding box center [600, 342] width 74 height 23
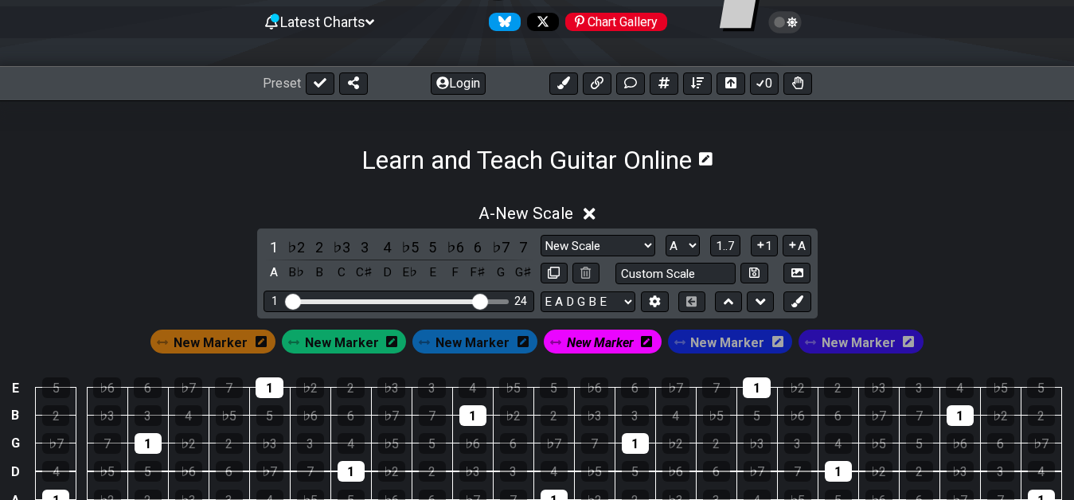
click at [650, 344] on div "New Marker" at bounding box center [603, 342] width 118 height 24
click at [646, 342] on icon at bounding box center [646, 341] width 11 height 13
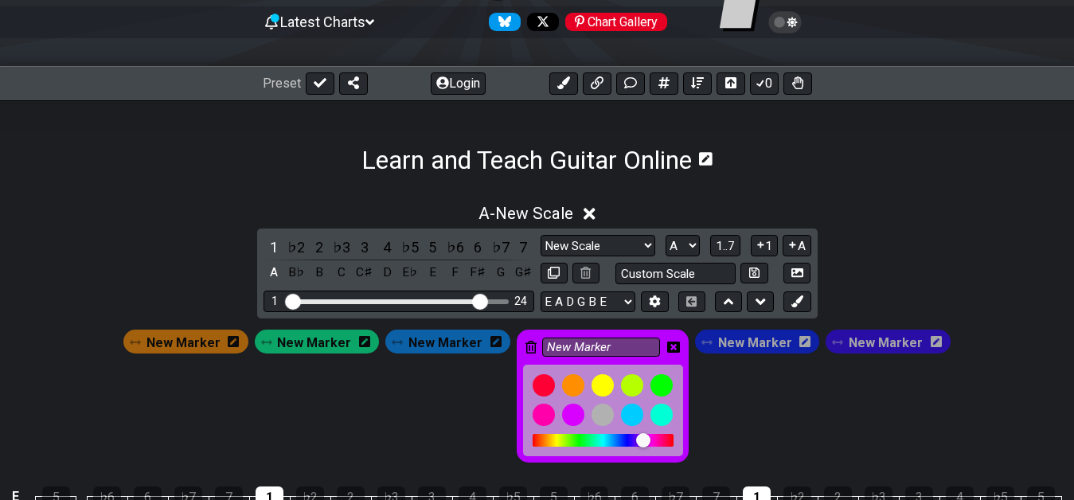
click at [641, 443] on div at bounding box center [643, 440] width 14 height 14
click at [672, 343] on icon at bounding box center [673, 347] width 13 height 11
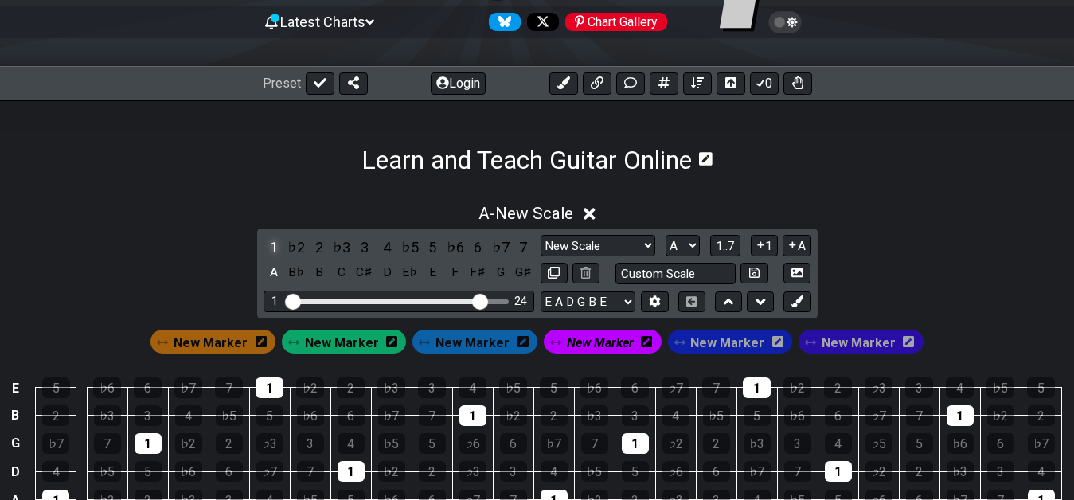
click at [269, 247] on div "1" at bounding box center [273, 246] width 21 height 21
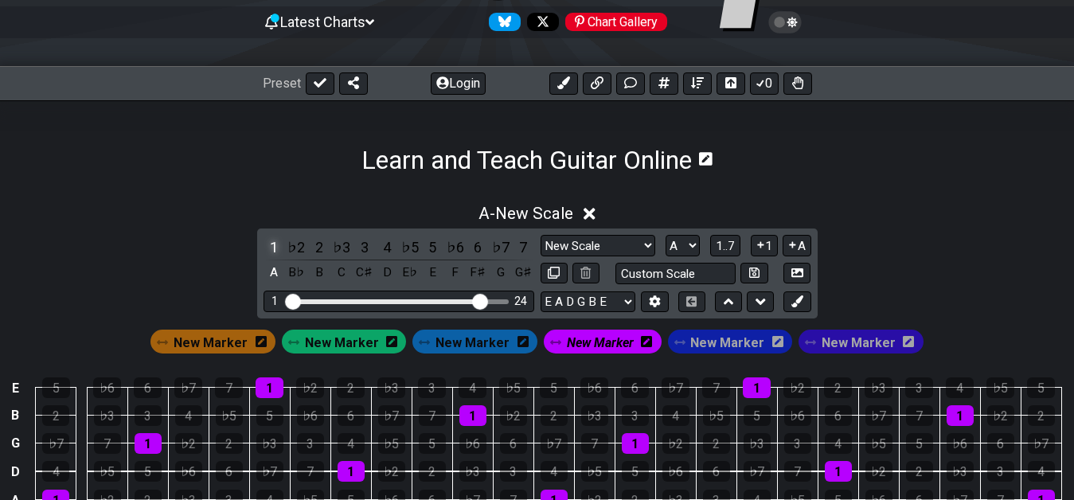
click at [269, 248] on div "1" at bounding box center [273, 246] width 21 height 21
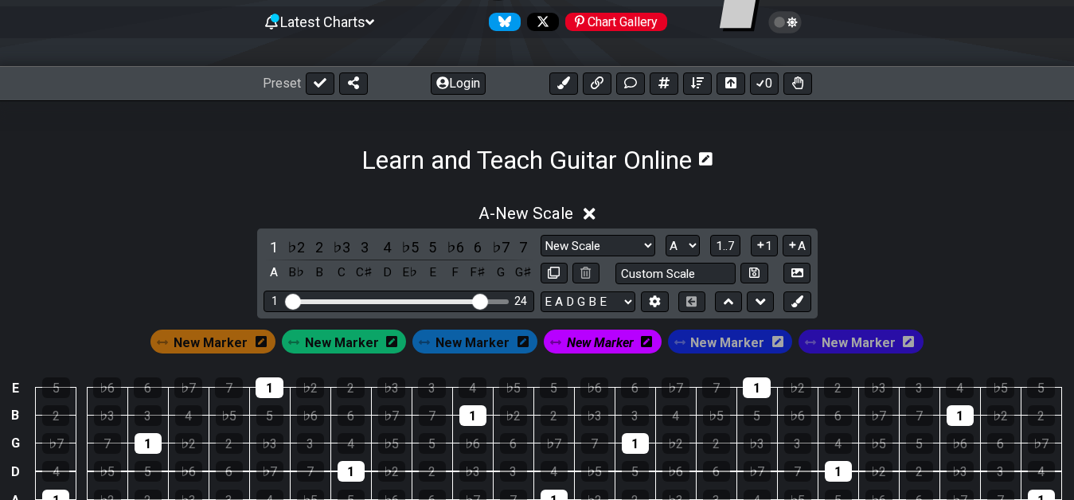
click at [615, 343] on span "New Marker" at bounding box center [600, 342] width 67 height 23
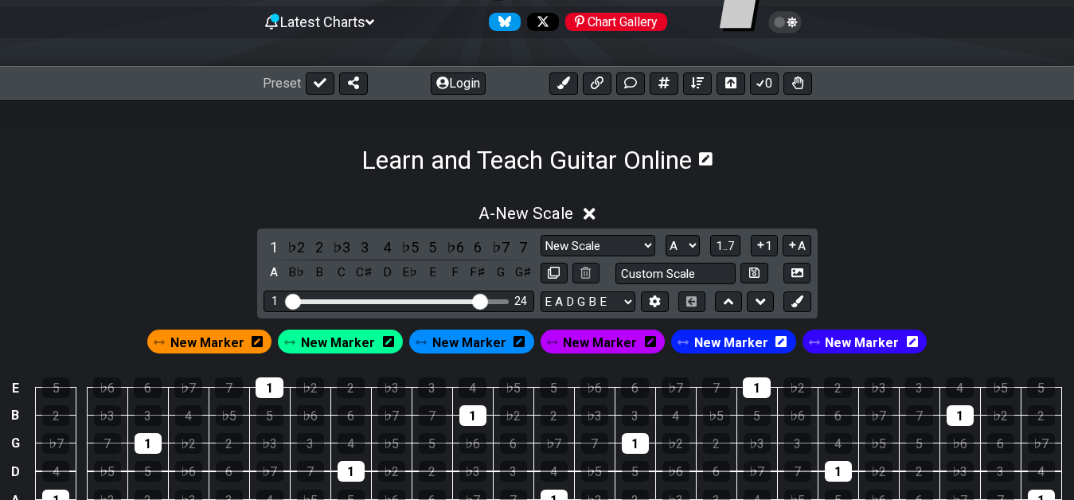
click at [615, 343] on span "New Marker" at bounding box center [600, 342] width 74 height 23
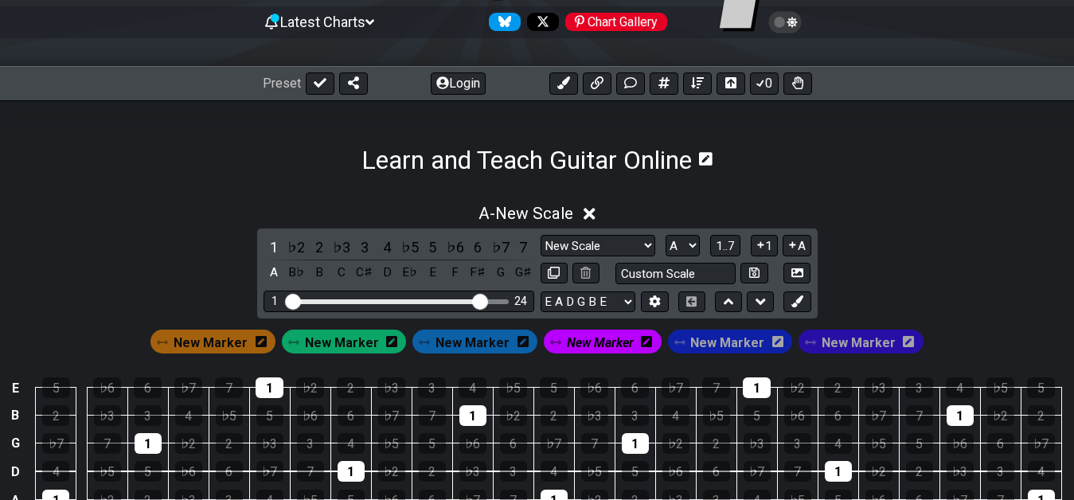
click at [647, 343] on icon at bounding box center [646, 341] width 11 height 11
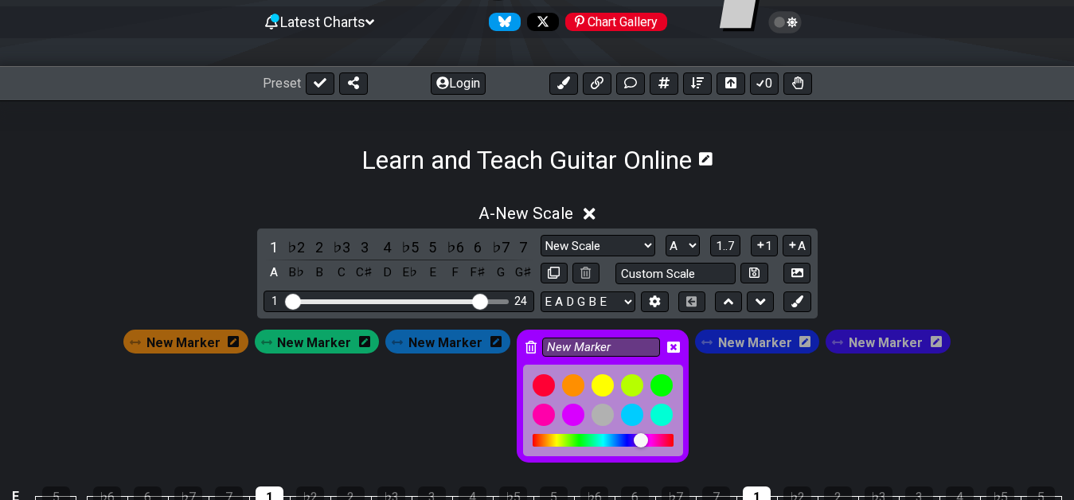
click at [638, 442] on div at bounding box center [641, 440] width 14 height 14
click at [670, 347] on icon at bounding box center [673, 347] width 13 height 13
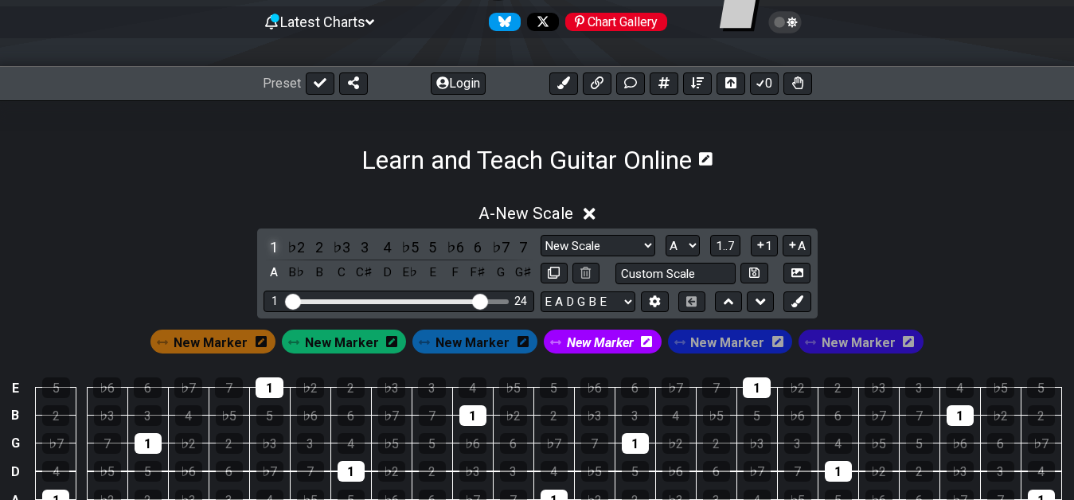
click at [274, 245] on div "1" at bounding box center [273, 246] width 21 height 21
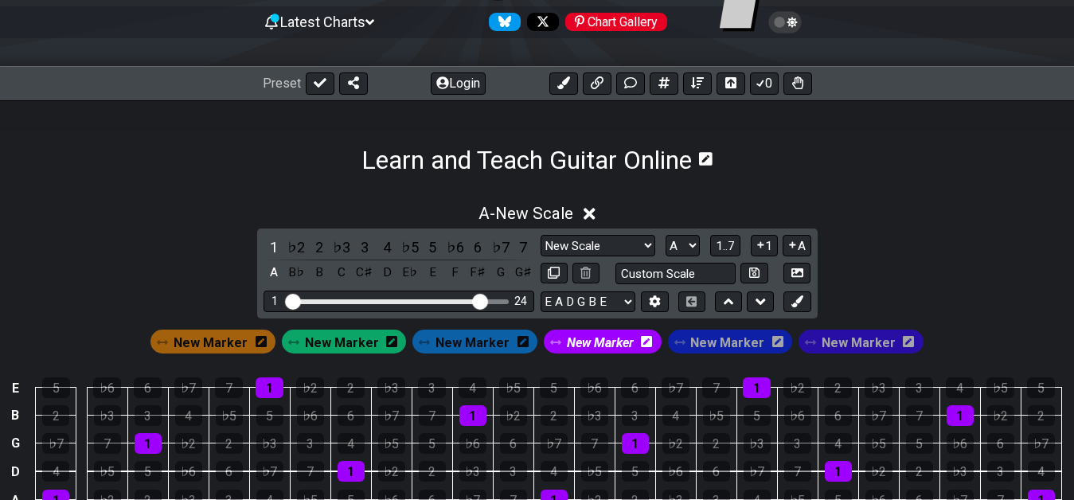
click at [613, 345] on span "New Marker" at bounding box center [600, 342] width 67 height 23
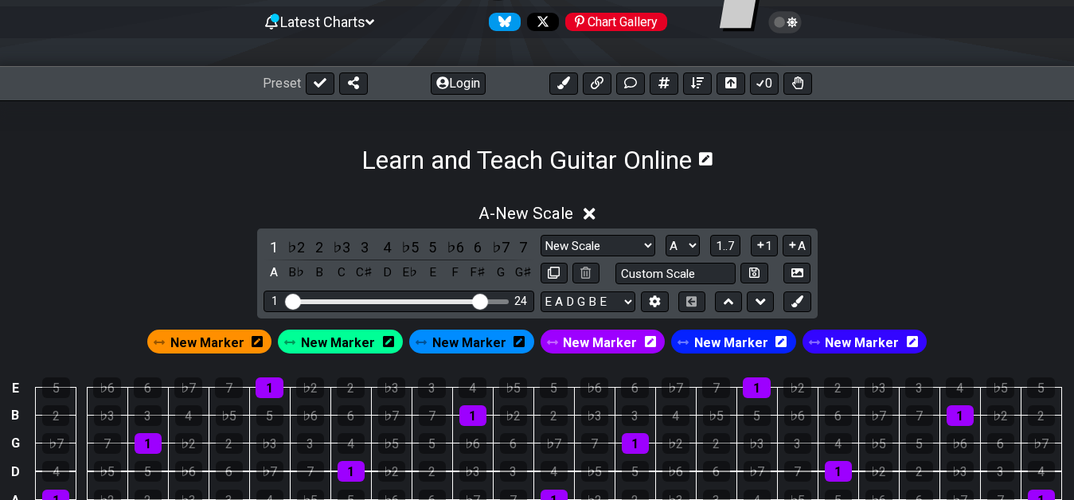
click at [613, 345] on span "New Marker" at bounding box center [600, 342] width 74 height 23
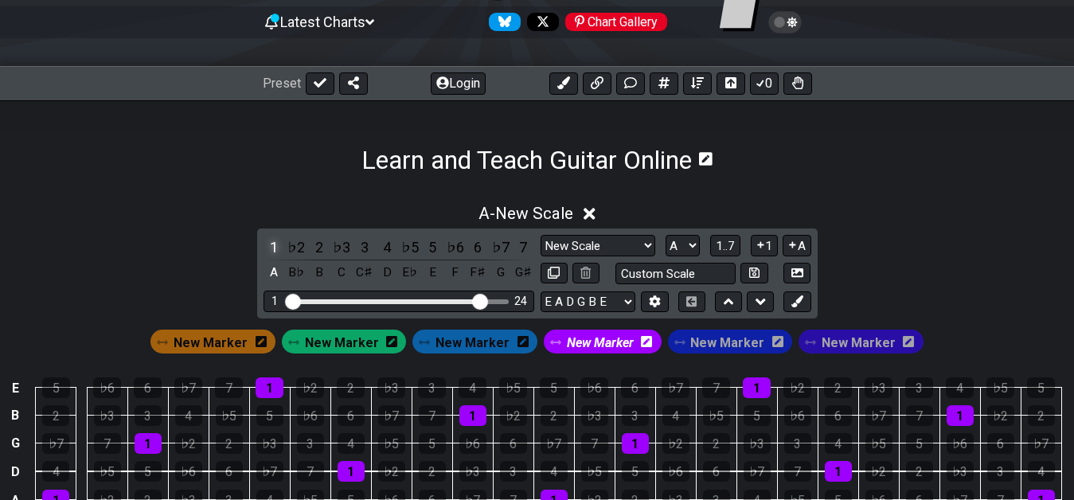
click at [274, 248] on div "1" at bounding box center [273, 246] width 21 height 21
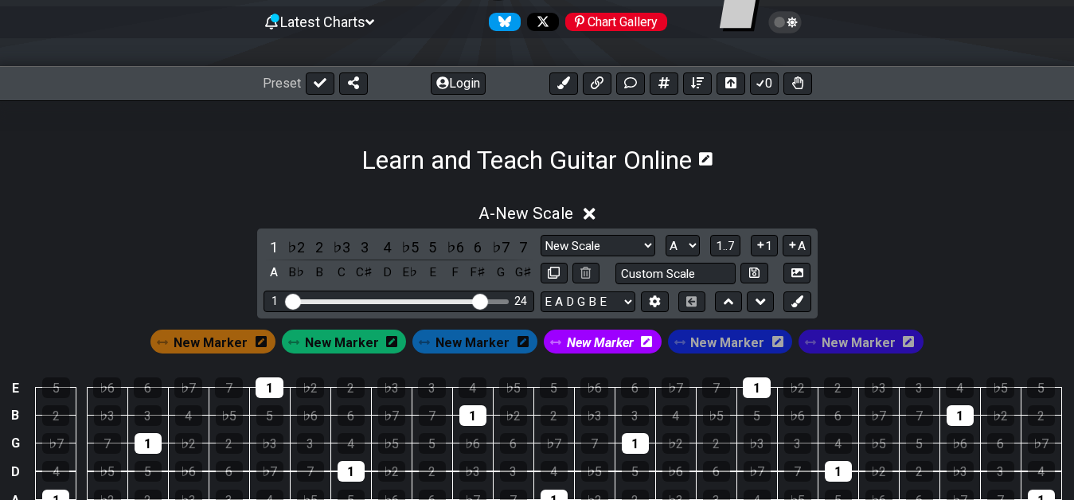
click at [598, 338] on span "New Marker" at bounding box center [600, 342] width 67 height 23
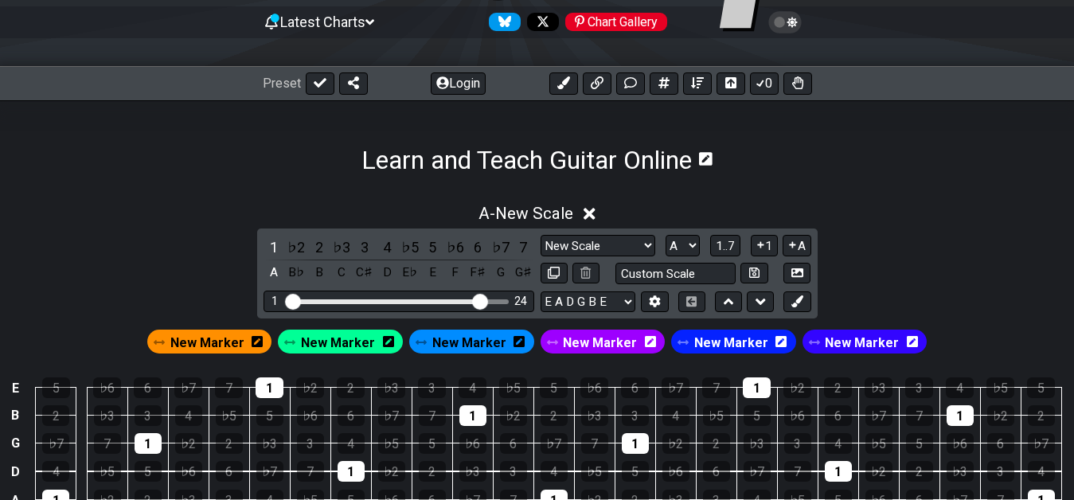
click at [734, 346] on span "New Marker" at bounding box center [731, 342] width 74 height 23
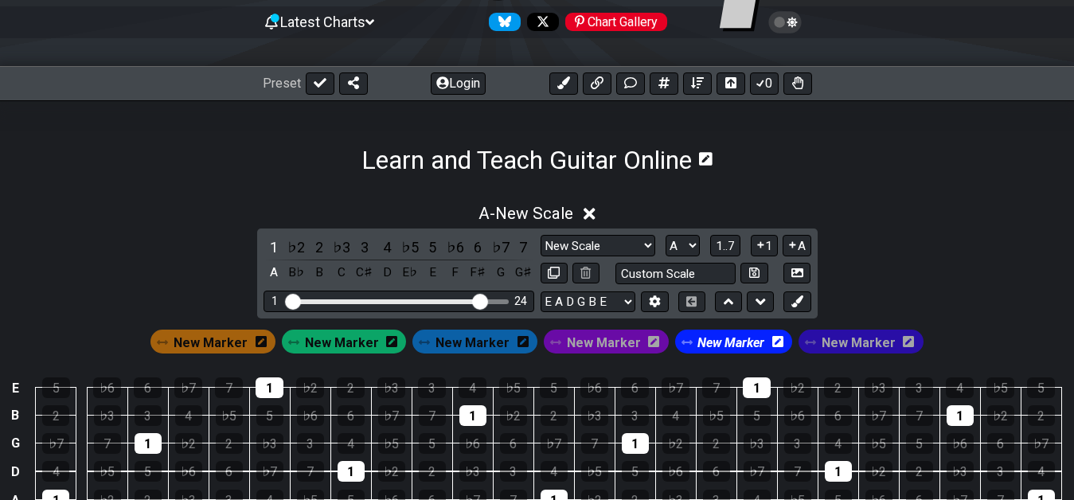
click at [851, 347] on span "New Marker" at bounding box center [859, 342] width 74 height 23
click at [724, 340] on span "New Marker" at bounding box center [734, 342] width 74 height 23
click at [729, 340] on span "New Marker" at bounding box center [730, 342] width 67 height 23
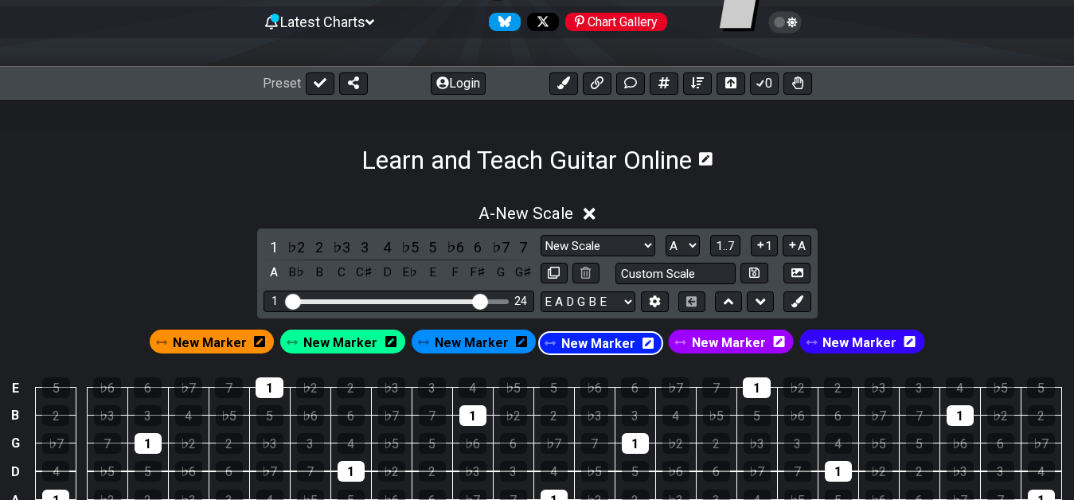
drag, startPoint x: 734, startPoint y: 343, endPoint x: 595, endPoint y: 345, distance: 139.3
click at [595, 345] on div "New Marker New Marker New Marker New Marker New Marker New Marker" at bounding box center [536, 341] width 781 height 30
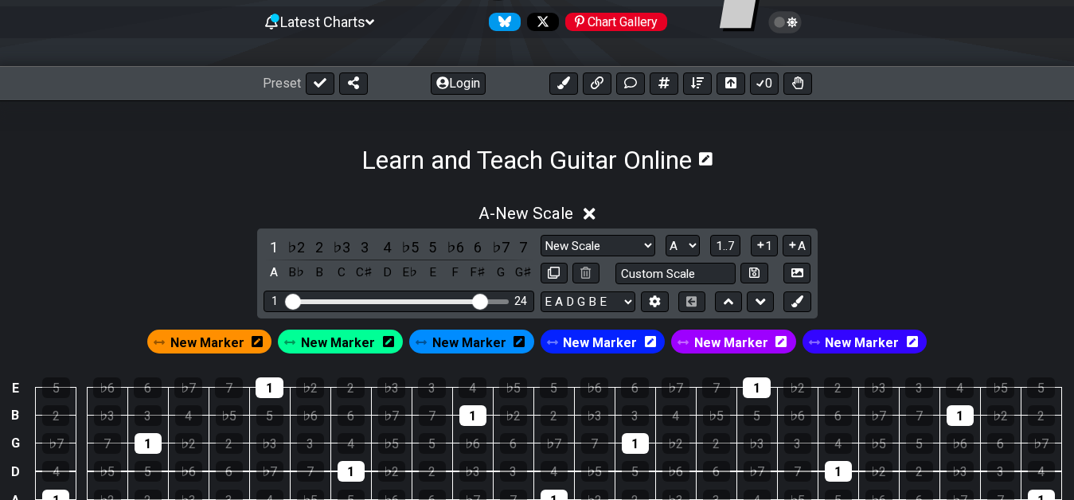
click at [647, 341] on icon at bounding box center [650, 341] width 11 height 13
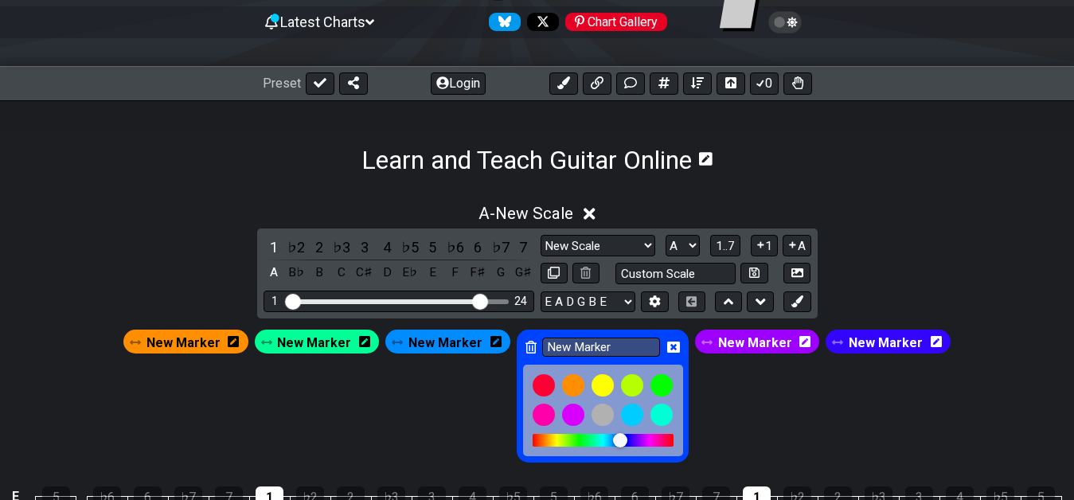
click at [618, 444] on div at bounding box center [620, 440] width 14 height 14
click at [671, 345] on icon at bounding box center [673, 347] width 13 height 13
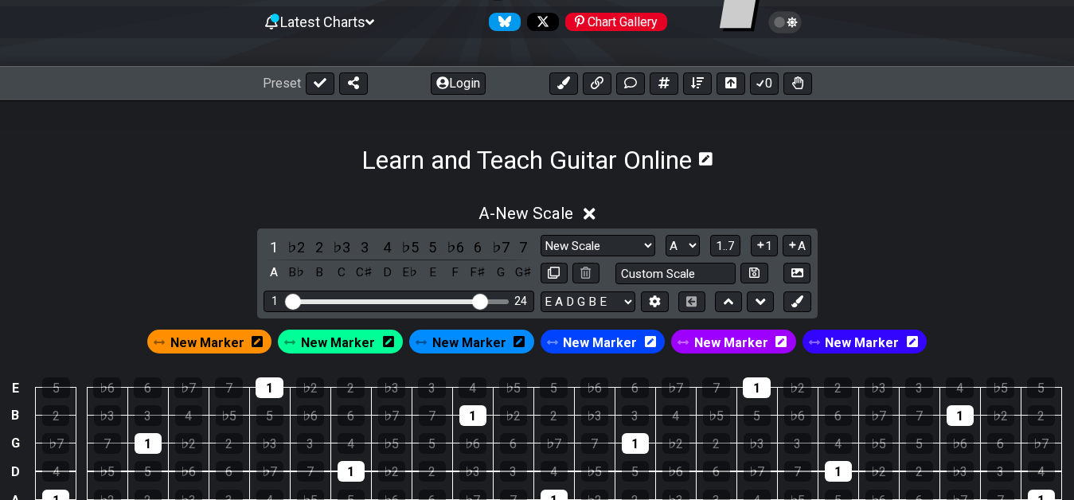
click at [605, 368] on td "♭6" at bounding box center [594, 374] width 41 height 28
click at [606, 346] on span "New Marker" at bounding box center [600, 342] width 74 height 23
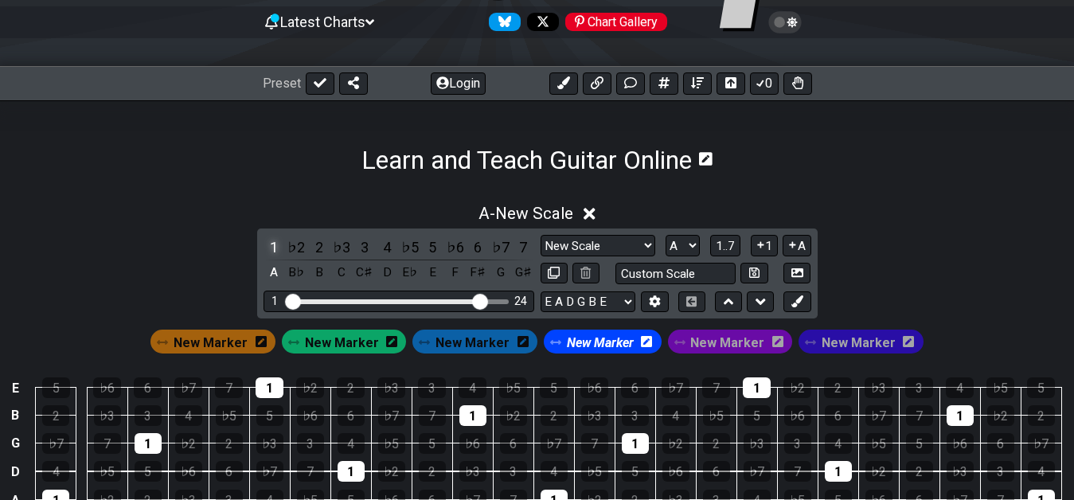
click at [274, 244] on div "1" at bounding box center [273, 246] width 21 height 21
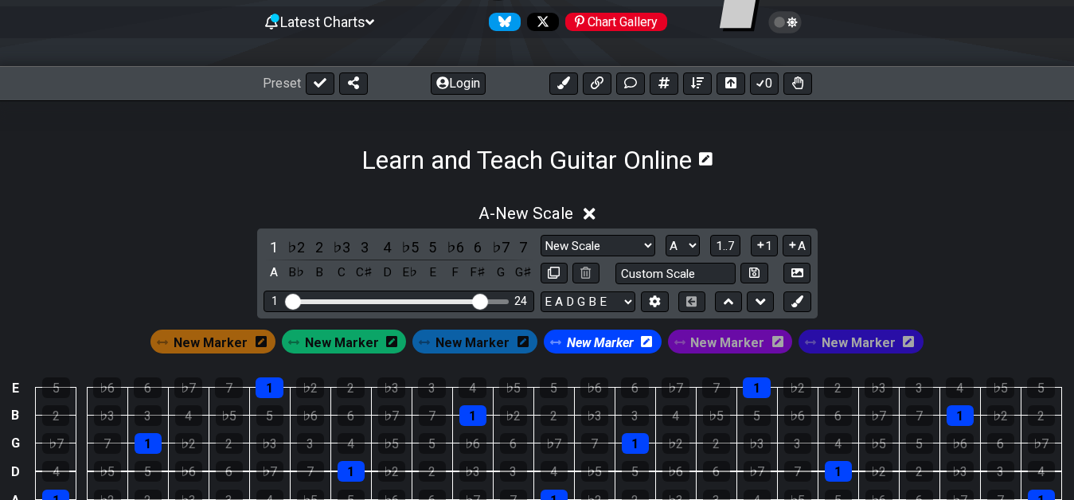
click at [645, 345] on icon at bounding box center [646, 341] width 11 height 11
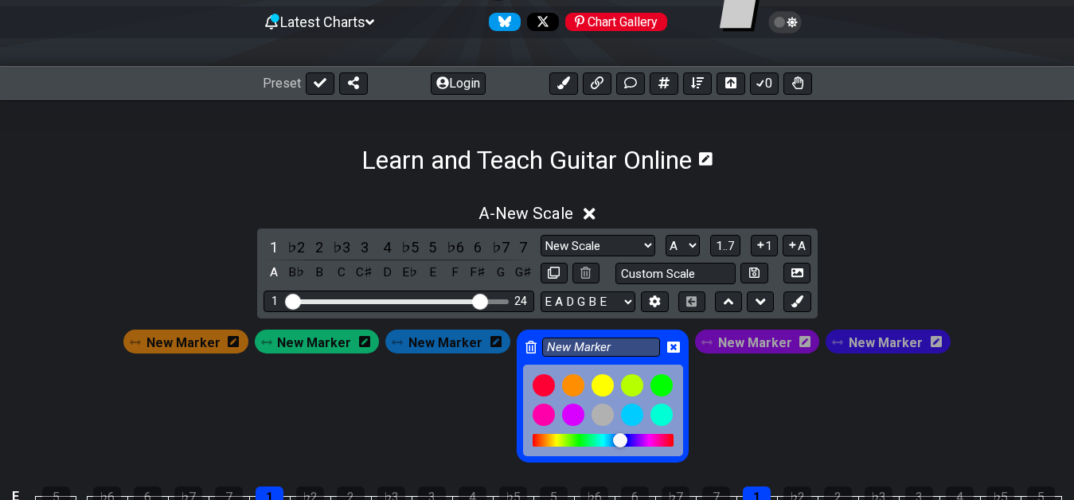
scroll to position [240, 0]
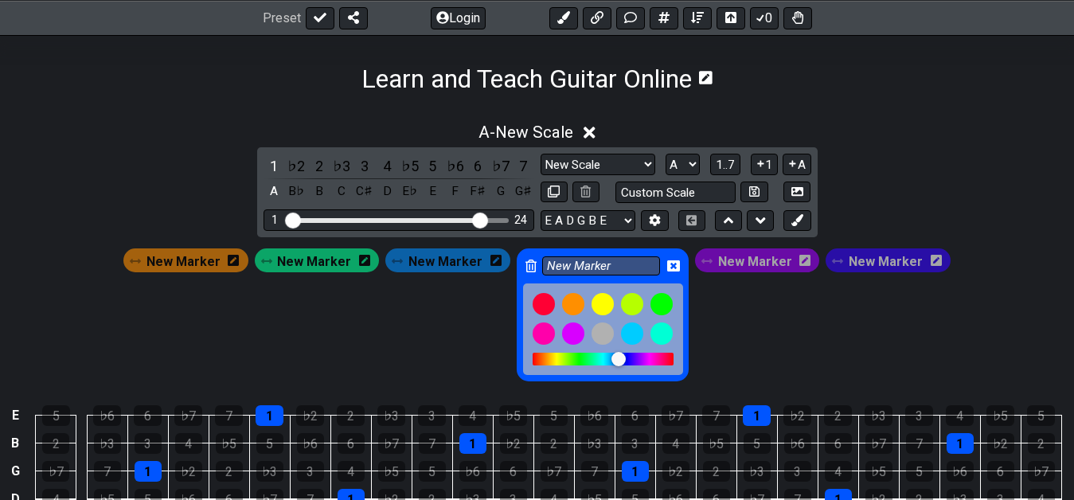
click at [616, 359] on div at bounding box center [618, 359] width 14 height 14
click at [669, 265] on icon at bounding box center [673, 265] width 13 height 11
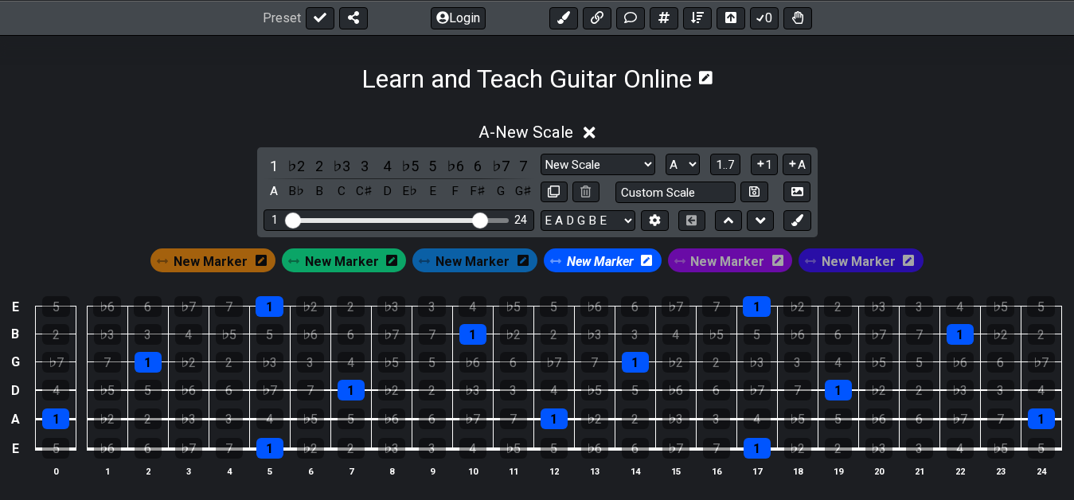
click at [602, 260] on span "New Marker" at bounding box center [600, 261] width 67 height 23
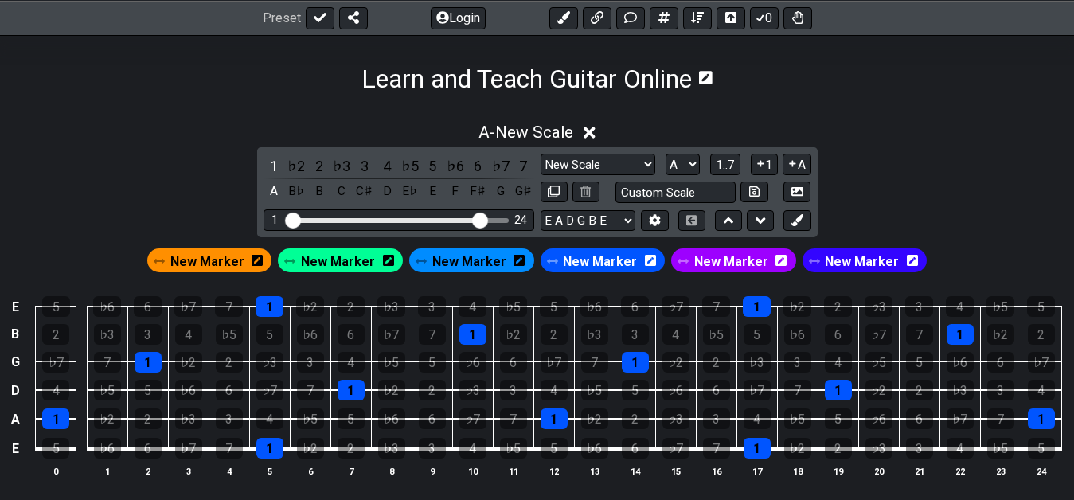
click at [615, 287] on td "6" at bounding box center [635, 293] width 41 height 28
click at [731, 265] on span "New Marker" at bounding box center [731, 261] width 74 height 23
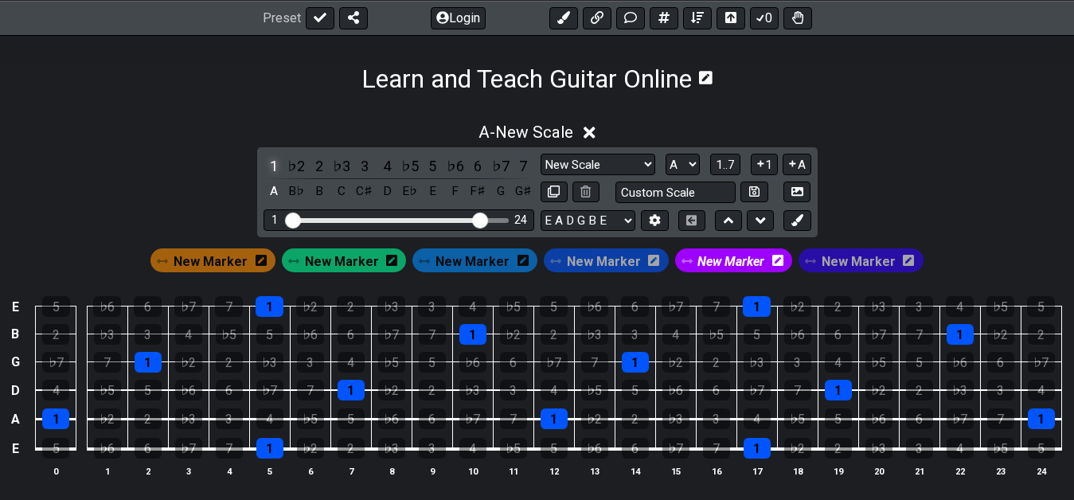
click at [275, 163] on div "1" at bounding box center [273, 165] width 21 height 21
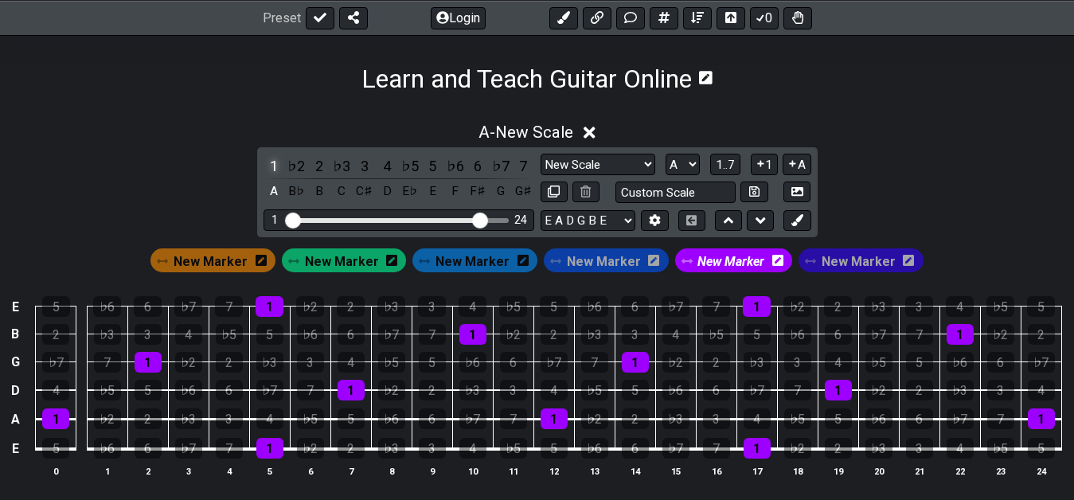
click at [273, 161] on div "1" at bounding box center [273, 165] width 21 height 21
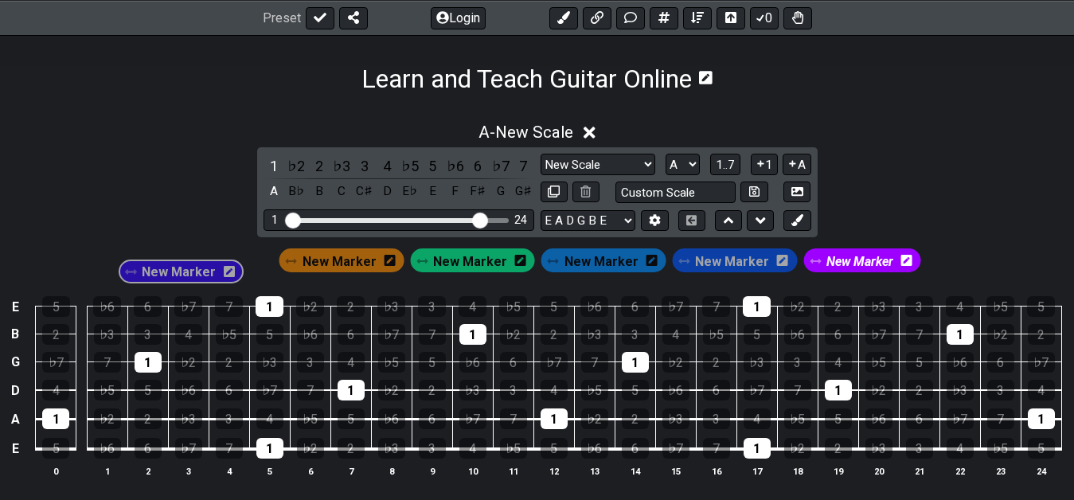
drag, startPoint x: 849, startPoint y: 259, endPoint x: 193, endPoint y: 264, distance: 655.2
click at [193, 264] on div "New Marker New Marker New Marker New Marker New Marker New Marker" at bounding box center [537, 260] width 774 height 30
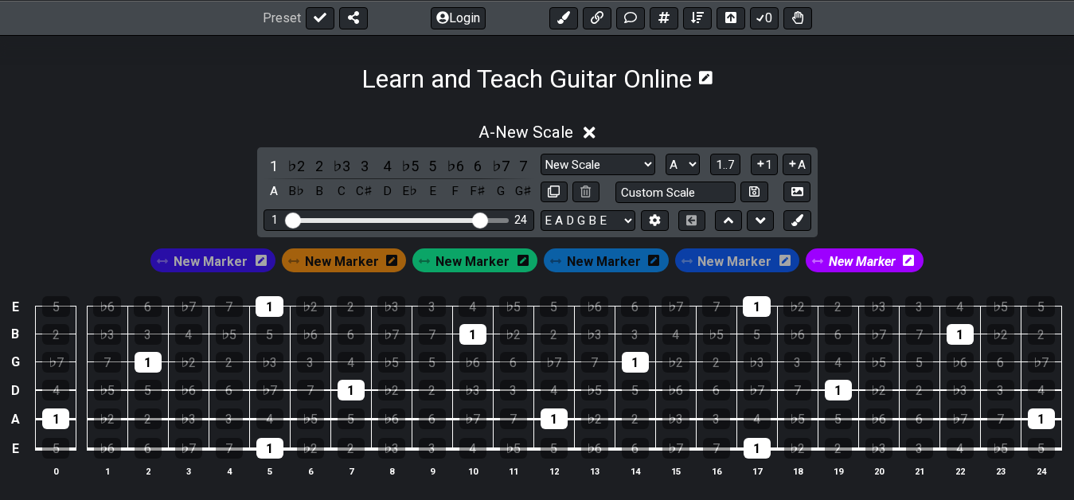
click at [267, 263] on icon at bounding box center [261, 260] width 11 height 11
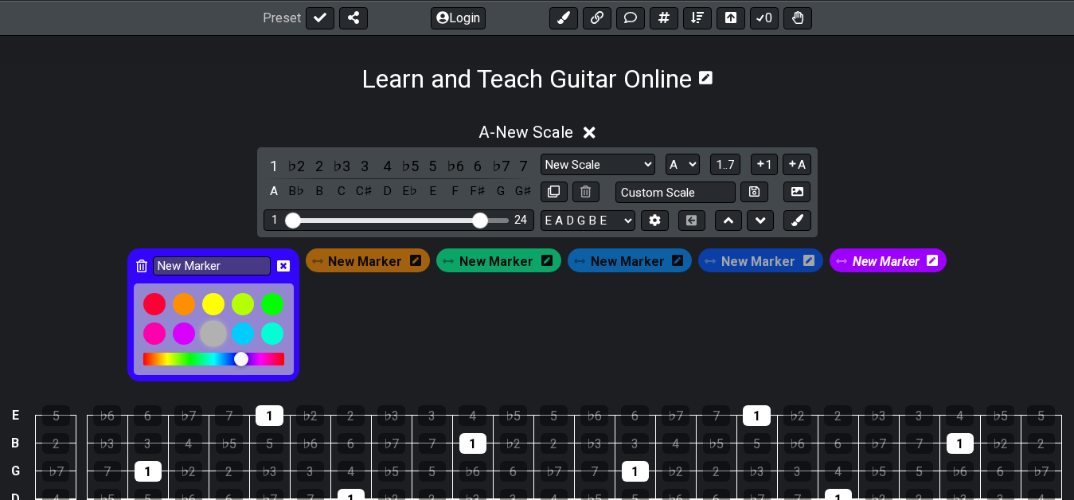
click at [211, 334] on div at bounding box center [213, 333] width 27 height 27
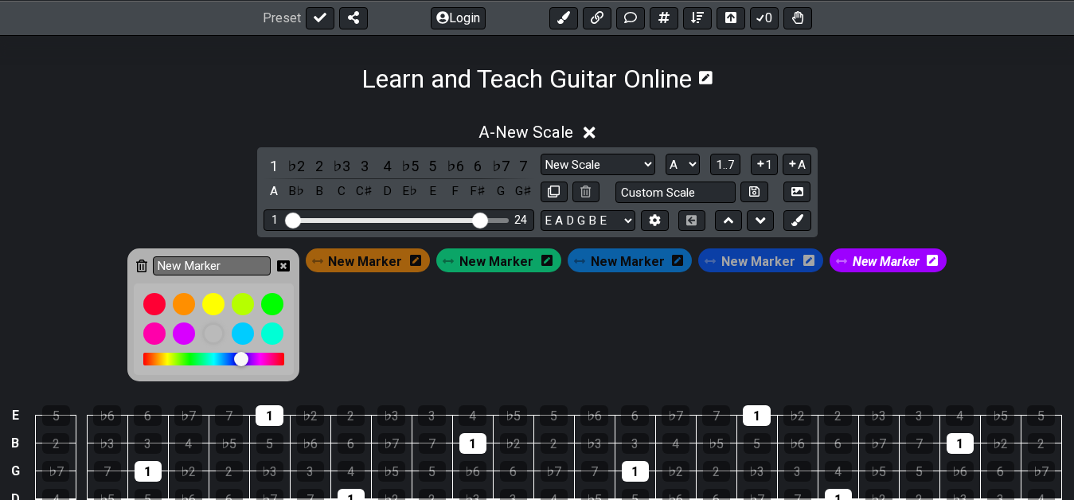
click at [290, 263] on icon at bounding box center [283, 266] width 13 height 13
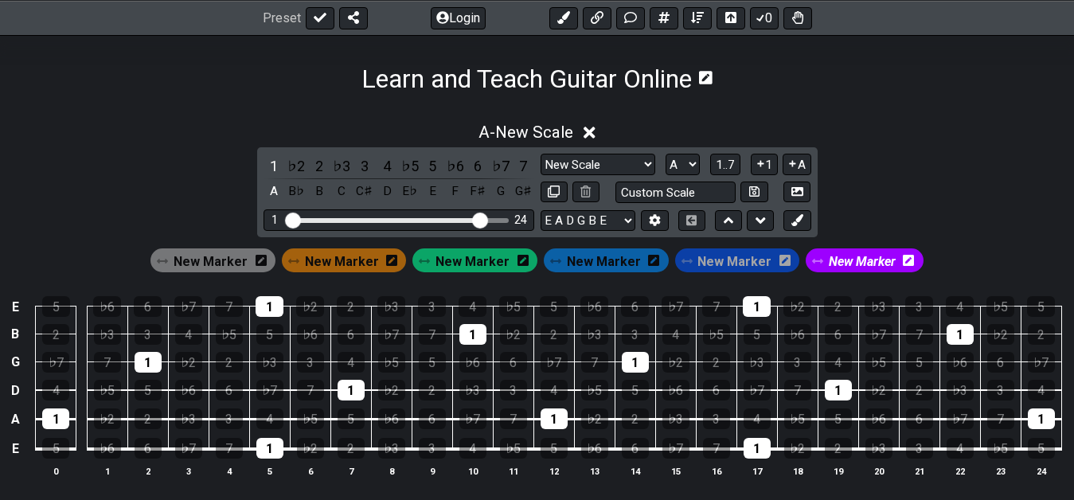
click at [623, 287] on td "6" at bounding box center [635, 293] width 41 height 28
click at [557, 190] on icon at bounding box center [554, 191] width 12 height 12
select select "A"
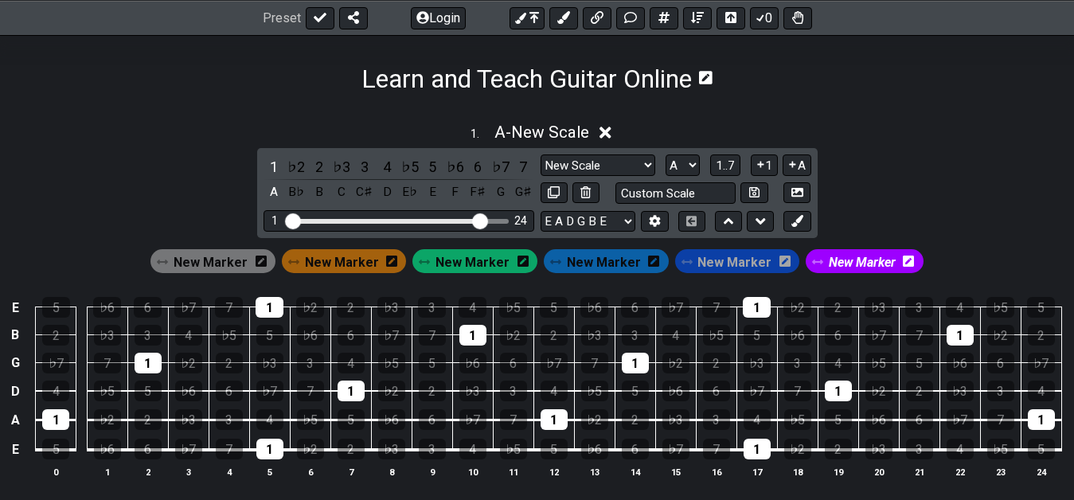
click at [221, 264] on span "New Marker" at bounding box center [211, 262] width 74 height 23
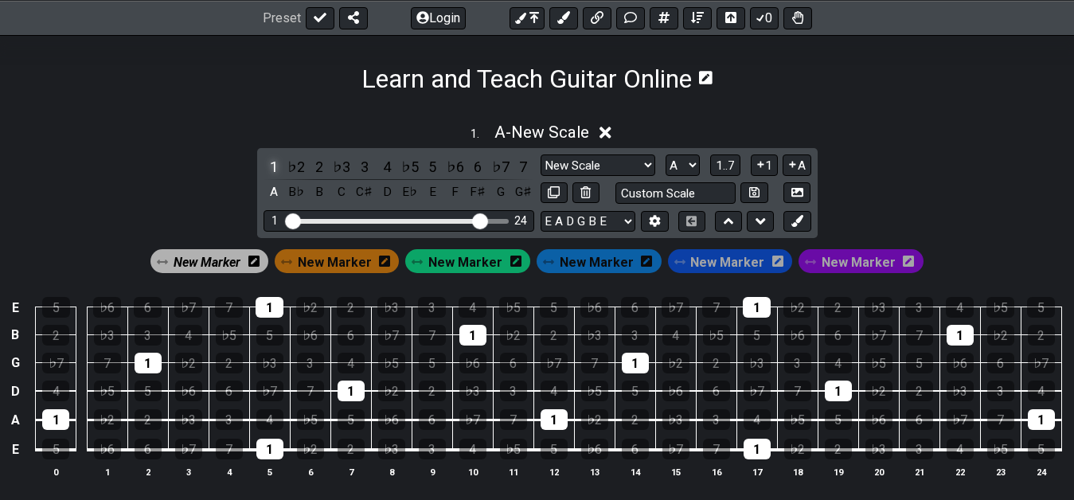
click at [272, 169] on div "1" at bounding box center [273, 166] width 21 height 21
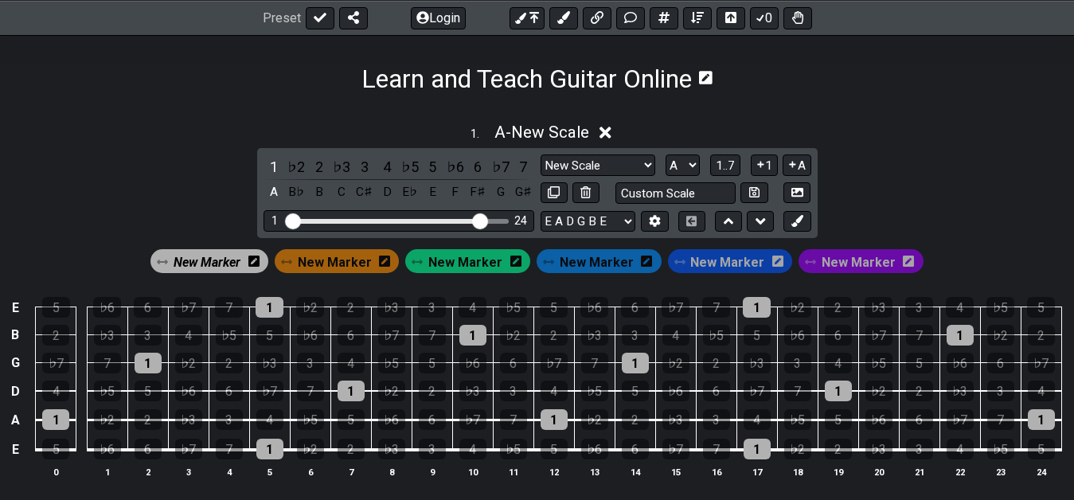
click at [240, 255] on span "New Marker" at bounding box center [207, 262] width 67 height 23
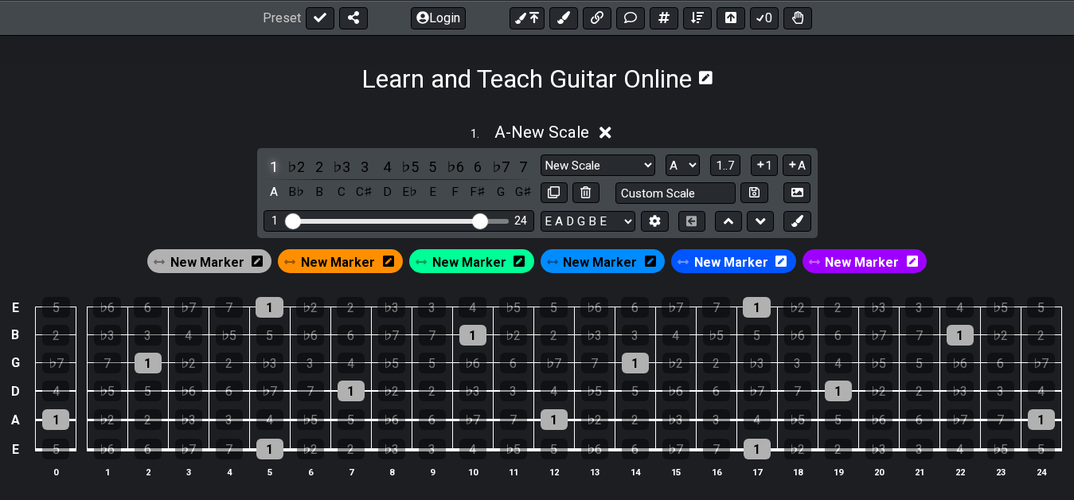
click at [275, 166] on div "1" at bounding box center [273, 166] width 21 height 21
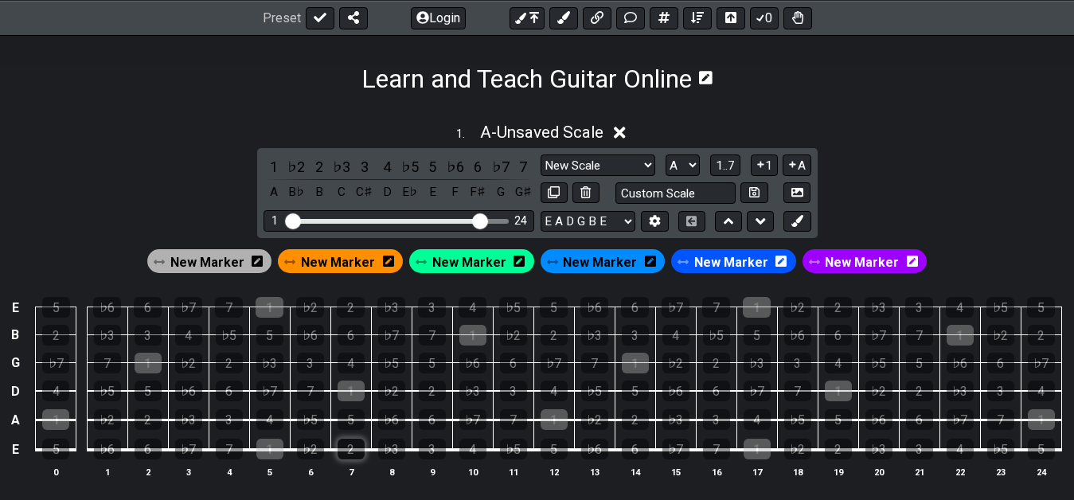
click at [361, 452] on div "2" at bounding box center [351, 449] width 27 height 21
click at [396, 453] on div "♭3" at bounding box center [391, 449] width 27 height 21
click at [347, 419] on div "5" at bounding box center [351, 419] width 27 height 21
click at [351, 261] on span "New Marker" at bounding box center [338, 262] width 74 height 23
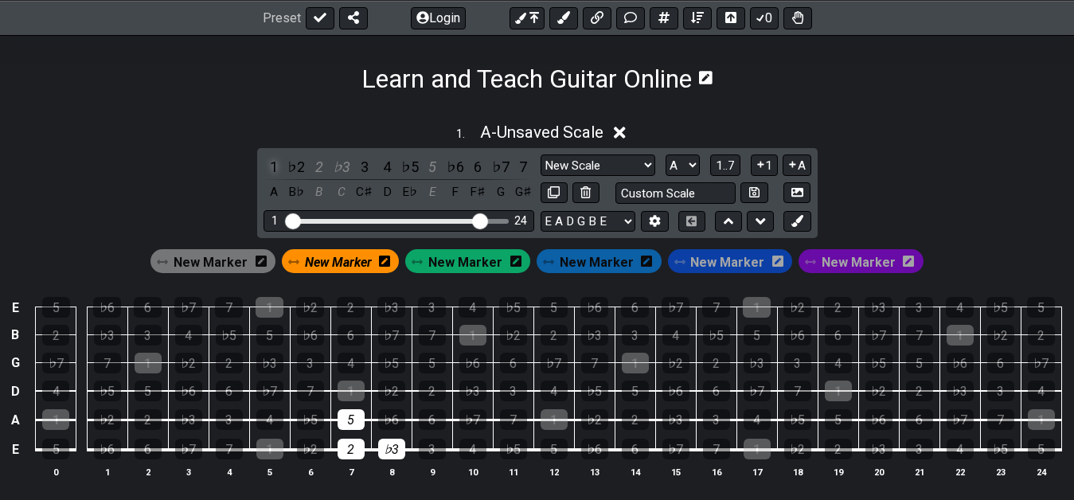
click at [271, 170] on div "1" at bounding box center [273, 166] width 21 height 21
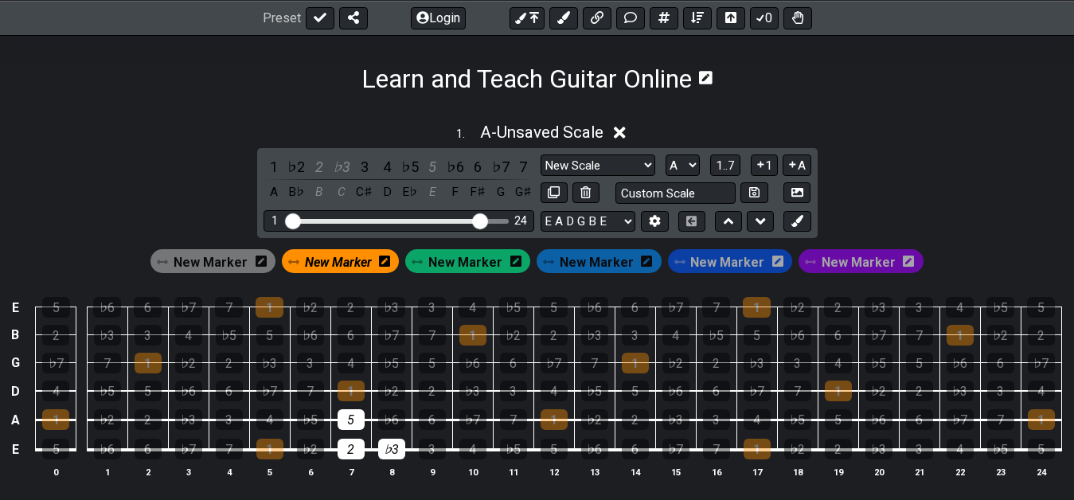
click at [348, 271] on span "New Marker" at bounding box center [338, 262] width 67 height 23
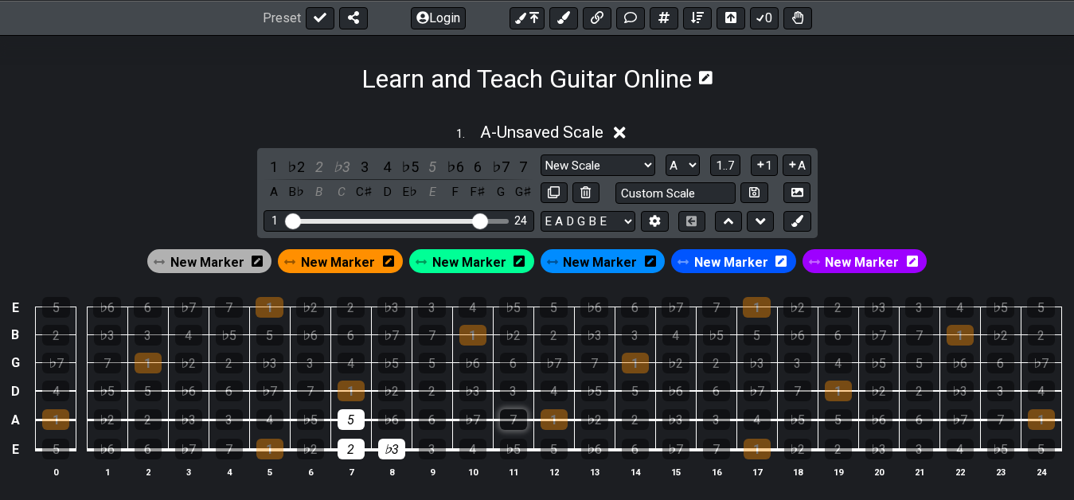
click at [507, 425] on div "7" at bounding box center [513, 419] width 27 height 21
click at [321, 164] on div "2" at bounding box center [319, 166] width 21 height 21
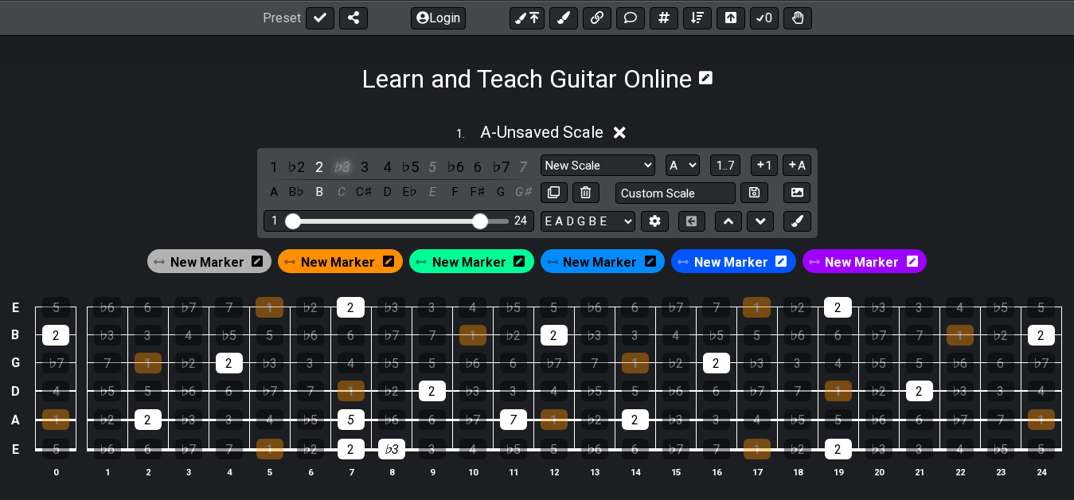
click at [346, 166] on div "♭3" at bounding box center [341, 166] width 21 height 21
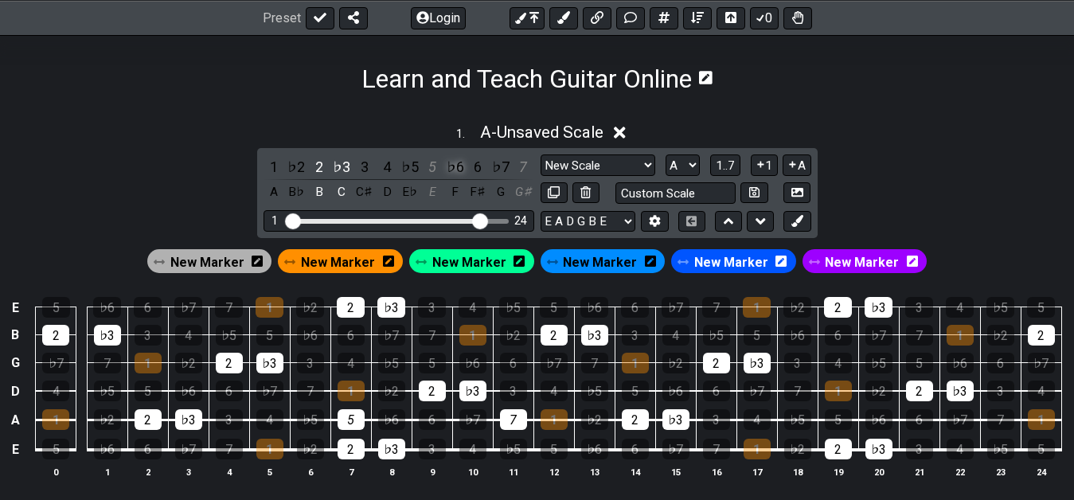
click at [435, 170] on div "5" at bounding box center [432, 166] width 21 height 21
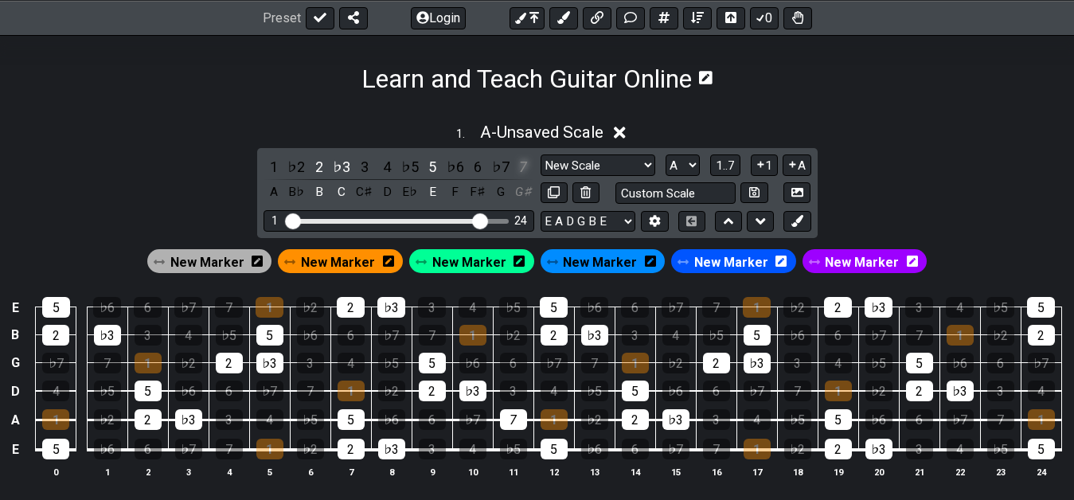
click at [528, 165] on div "7" at bounding box center [523, 166] width 21 height 21
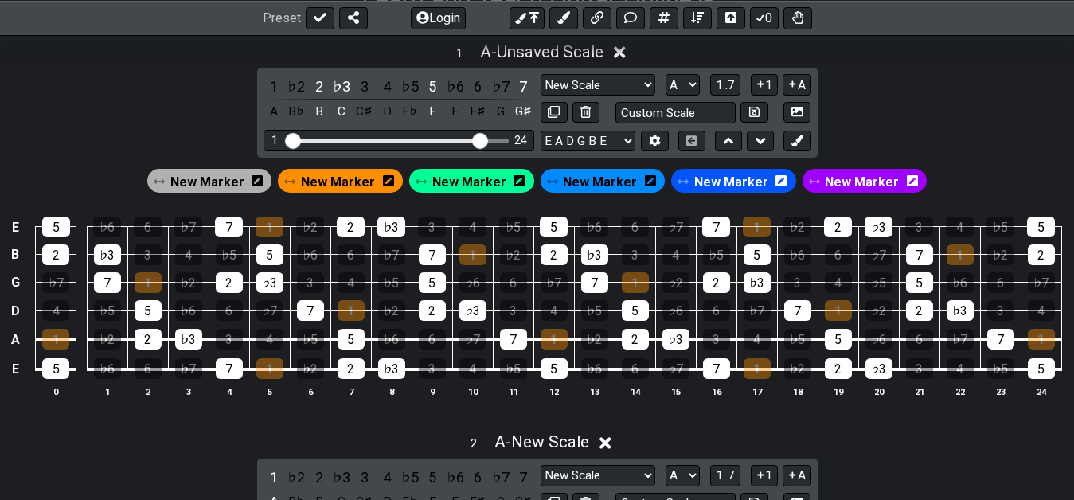
scroll to position [322, 0]
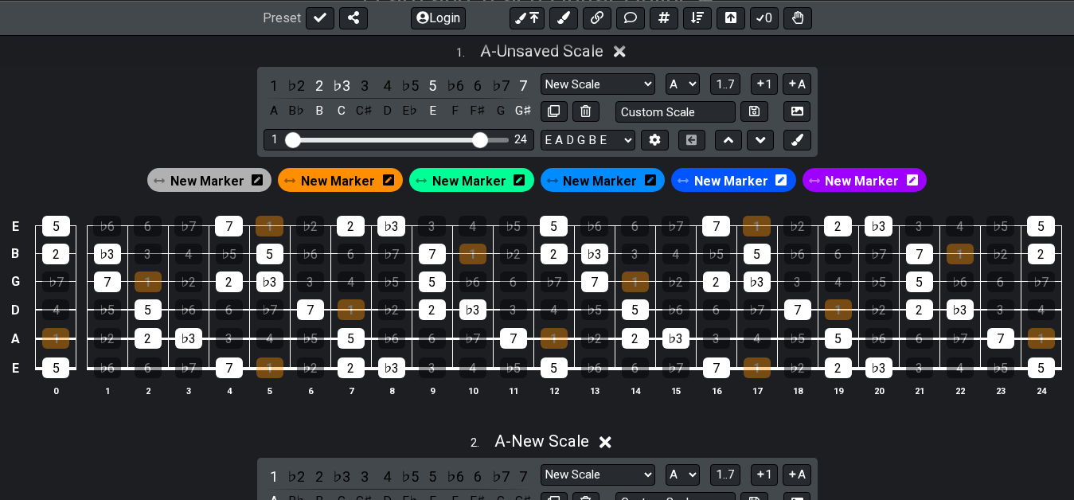
click at [224, 175] on span "New Marker" at bounding box center [207, 181] width 74 height 23
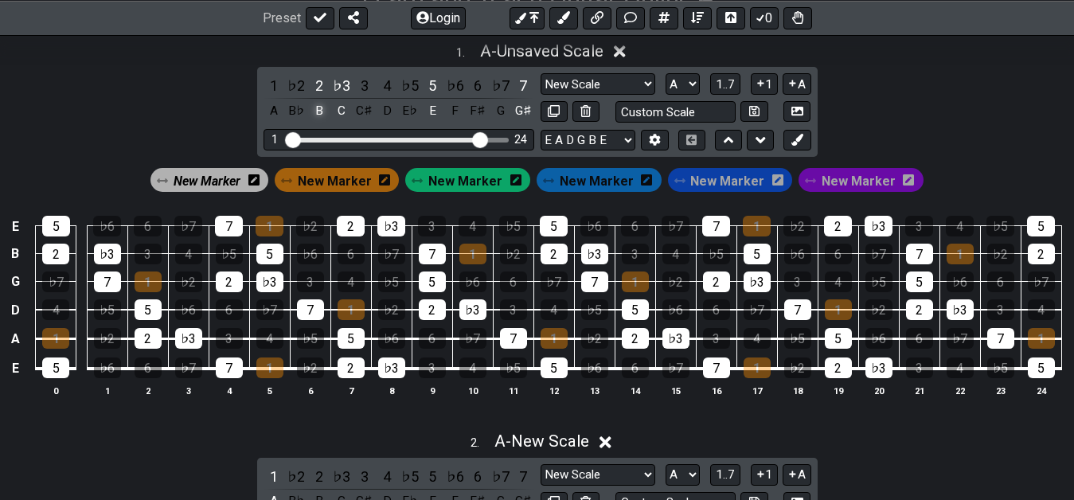
click at [317, 105] on div "B" at bounding box center [319, 110] width 21 height 21
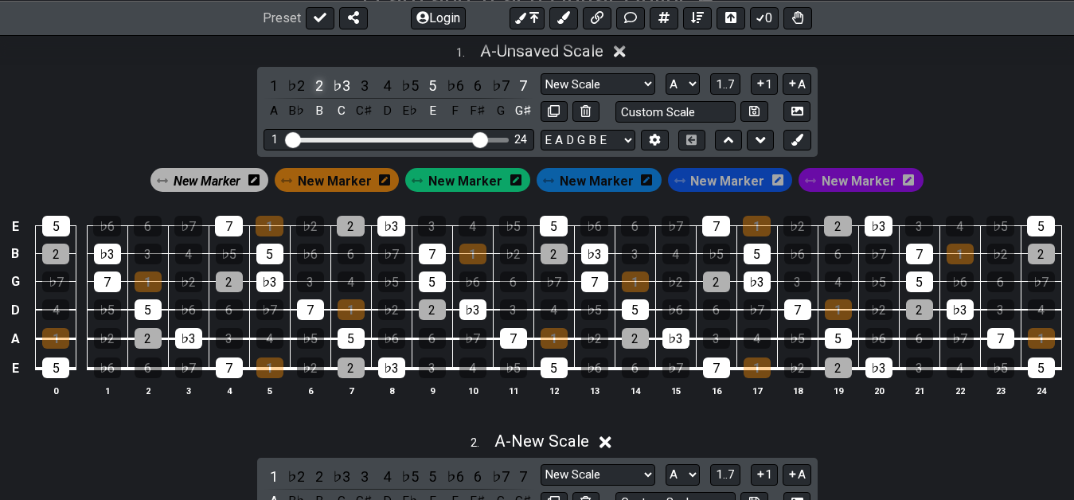
click at [317, 84] on div "2" at bounding box center [319, 85] width 21 height 21
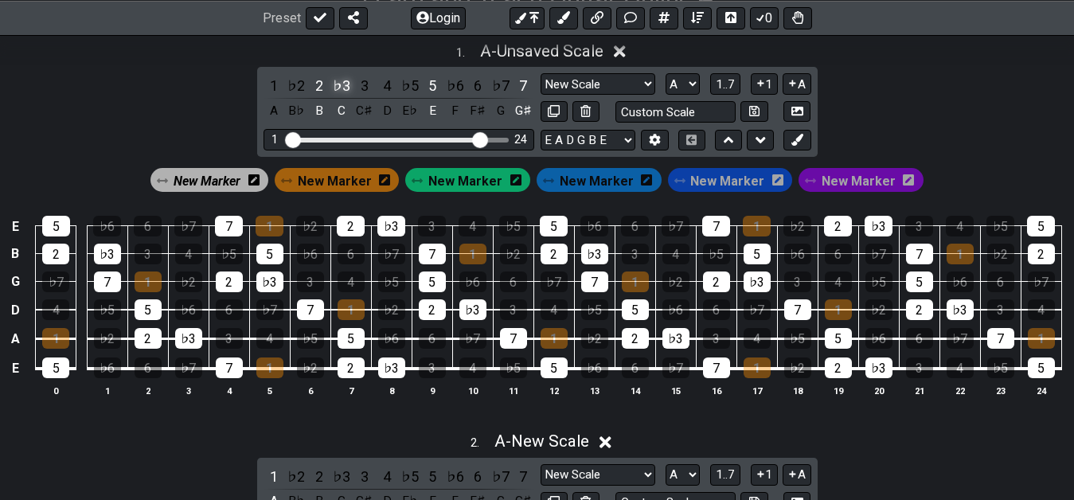
click at [338, 85] on div "♭3" at bounding box center [341, 85] width 21 height 21
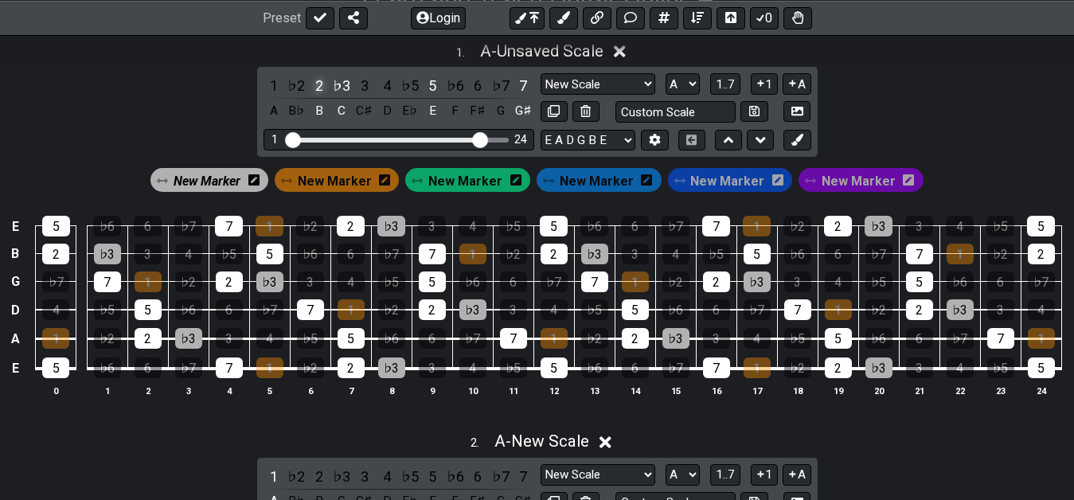
click at [320, 87] on div "2" at bounding box center [319, 85] width 21 height 21
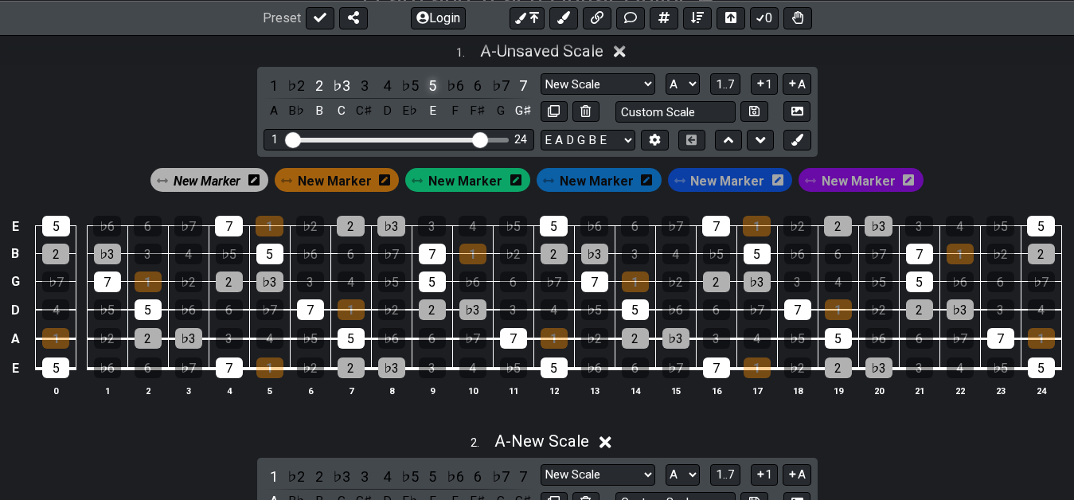
click at [427, 85] on div "5" at bounding box center [432, 85] width 21 height 21
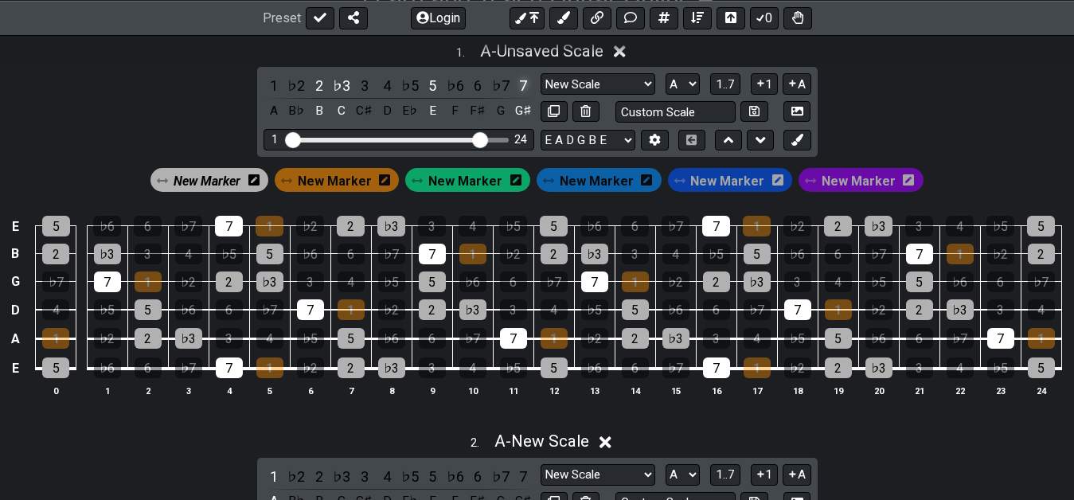
click at [525, 85] on div "7" at bounding box center [523, 85] width 21 height 21
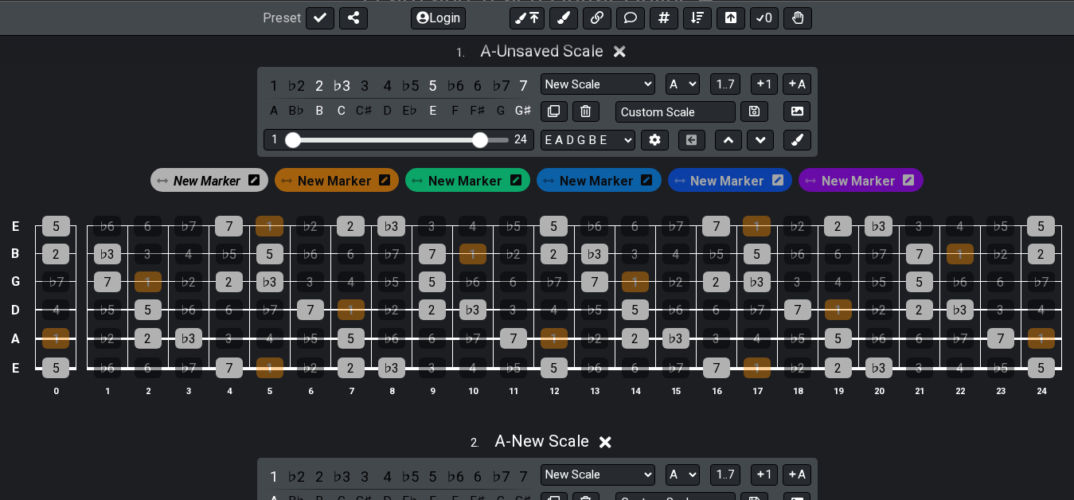
click at [596, 187] on span "New Marker" at bounding box center [597, 181] width 74 height 23
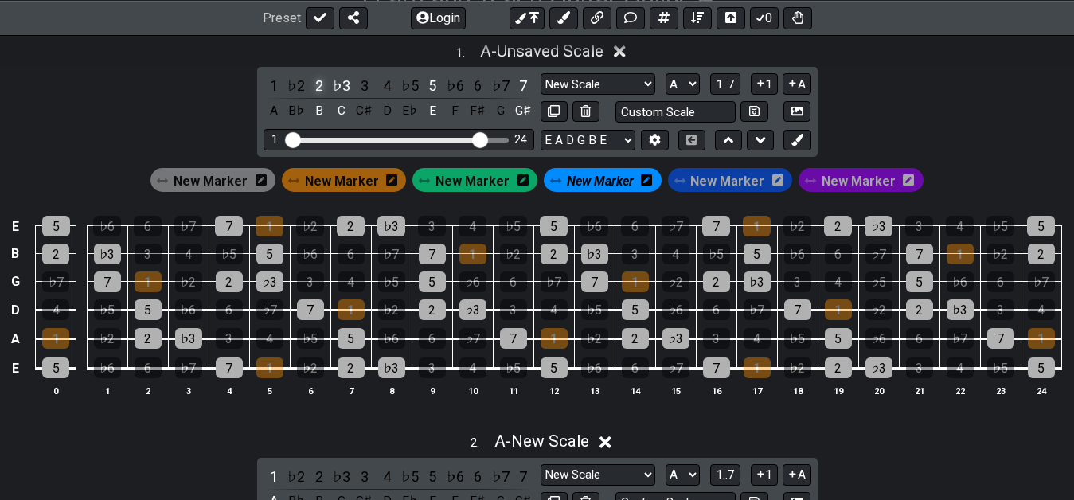
click at [311, 80] on div "2" at bounding box center [319, 85] width 21 height 21
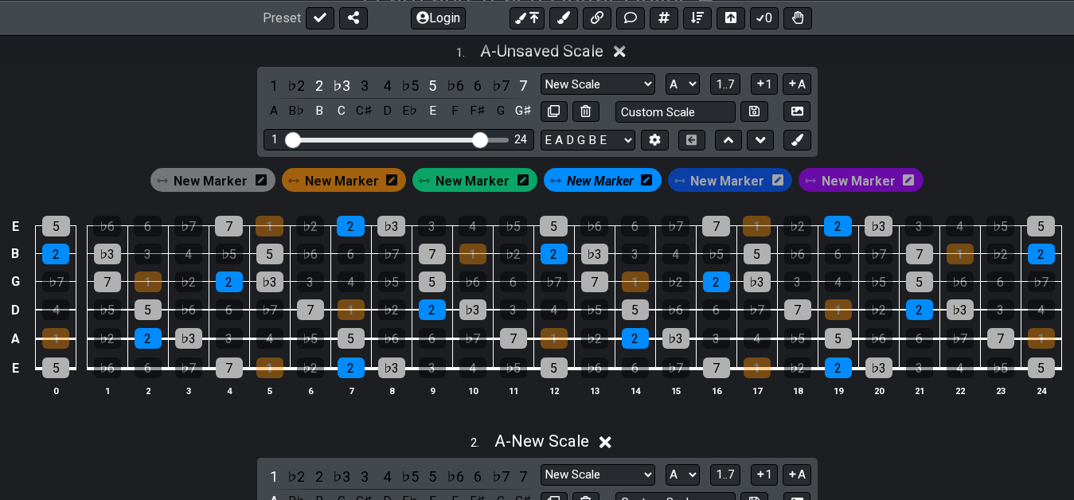
click at [603, 182] on span "New Marker" at bounding box center [600, 181] width 67 height 23
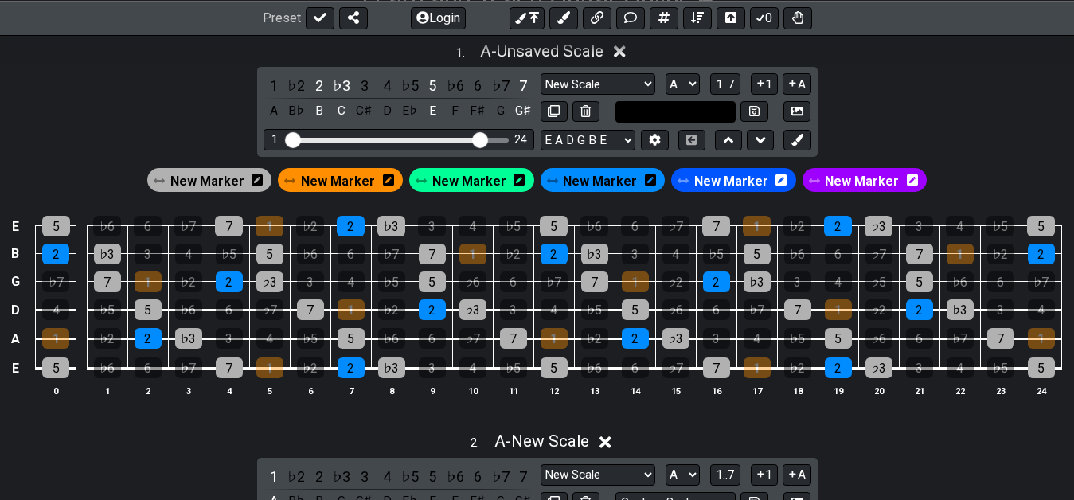
click at [641, 107] on input "text" at bounding box center [675, 111] width 121 height 21
type input "mi +7 9 | ma +7 #5"
click at [1029, 88] on div "1 . A - Unsaved Scale 1 ♭2 2 ♭3 3 4 ♭5 5 ♭6 6 ♭7 7 A B♭ B C C♯ D E♭ E F F♯ G G♯…" at bounding box center [537, 226] width 1074 height 388
